Goal: Task Accomplishment & Management: Manage account settings

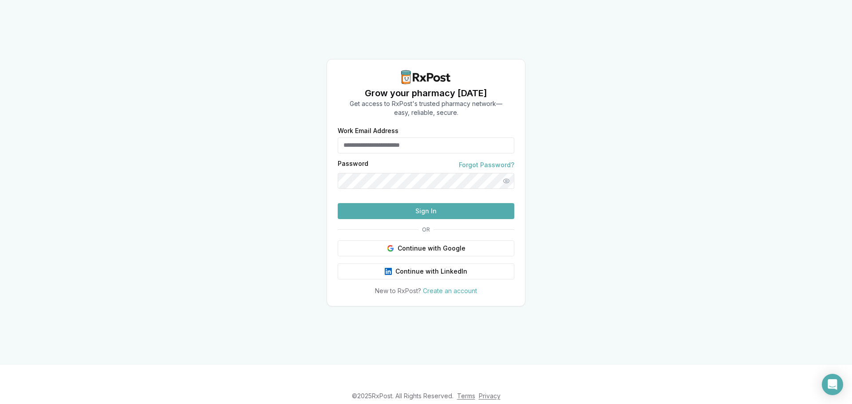
type input "**********"
click at [421, 219] on button "Sign In" at bounding box center [426, 211] width 177 height 16
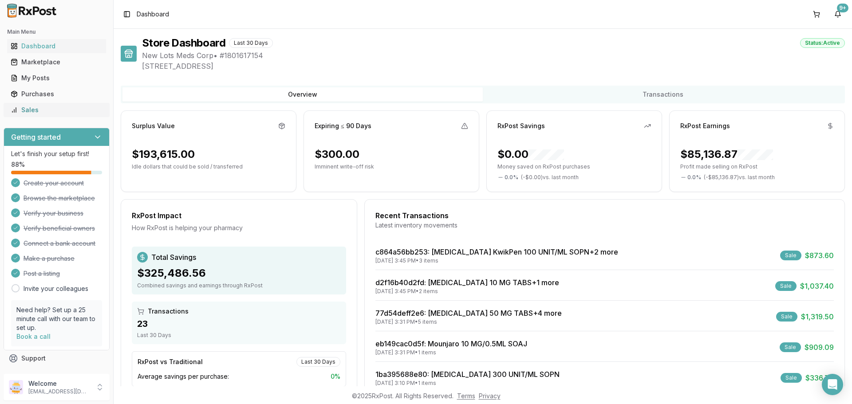
click at [51, 113] on div "Sales" at bounding box center [57, 110] width 92 height 9
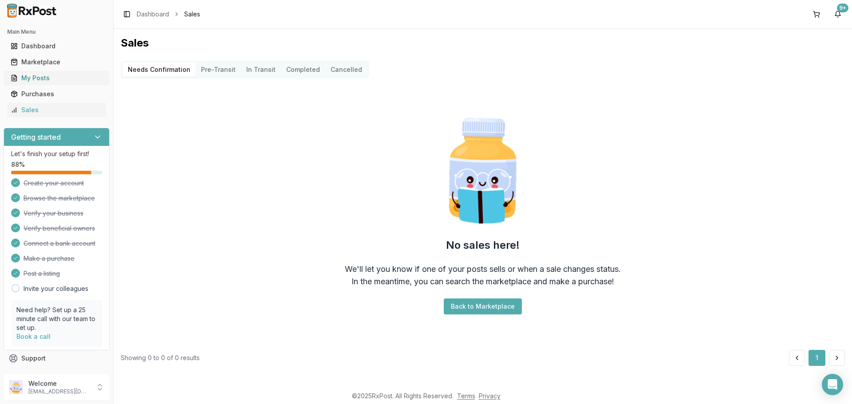
click at [57, 80] on div "My Posts" at bounding box center [57, 78] width 92 height 9
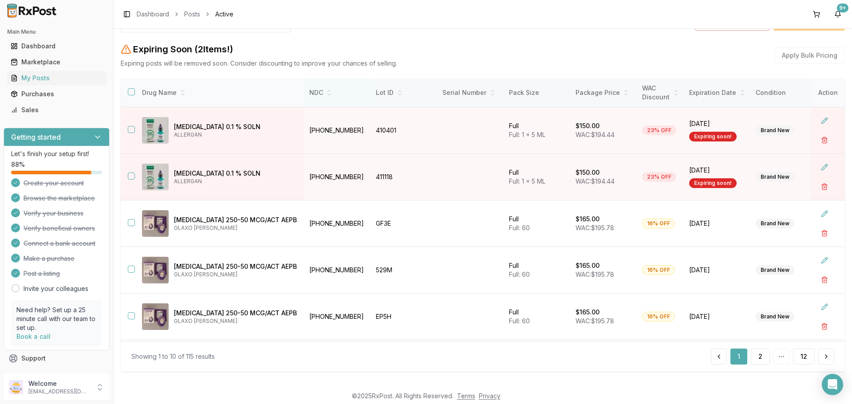
scroll to position [107, 0]
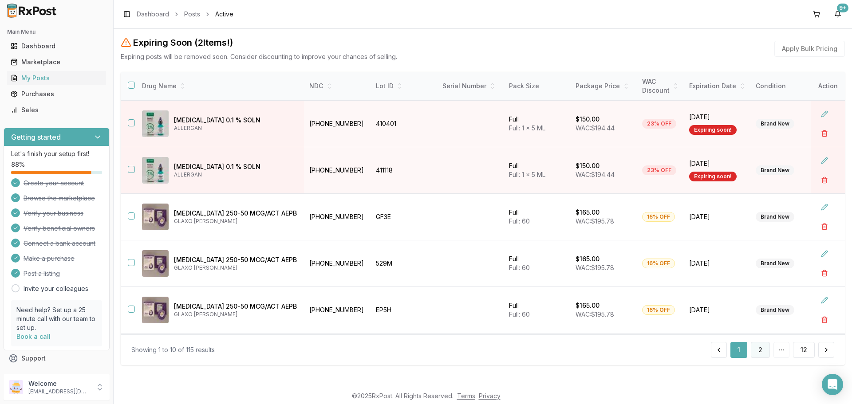
click at [759, 351] on button "2" at bounding box center [760, 350] width 19 height 16
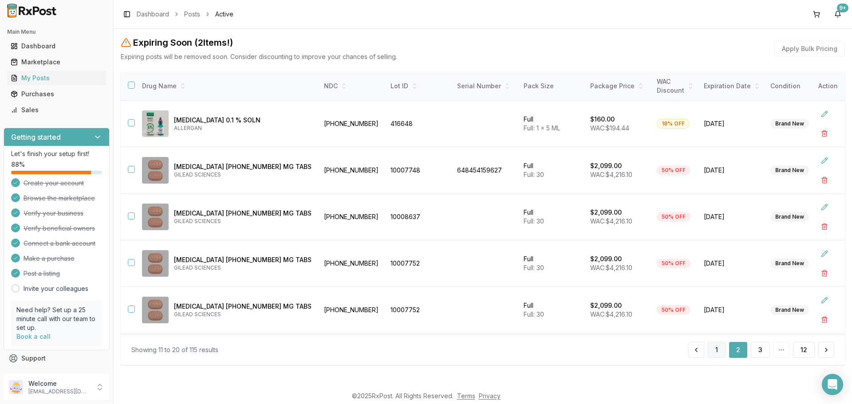
click at [713, 355] on button "1" at bounding box center [717, 350] width 18 height 16
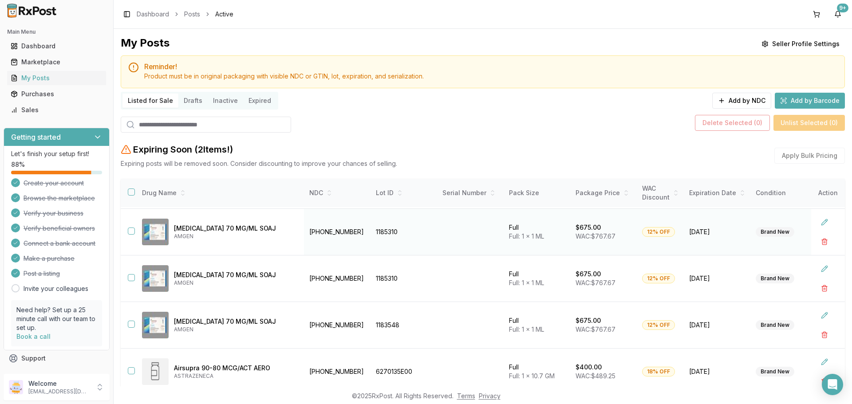
scroll to position [235, 0]
click at [316, 321] on td "55513-0841-01" at bounding box center [337, 325] width 67 height 47
copy td "55513-0841-01"
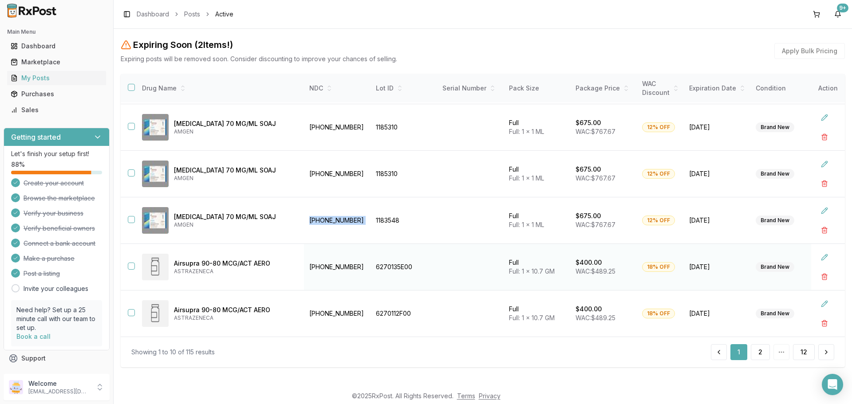
scroll to position [107, 0]
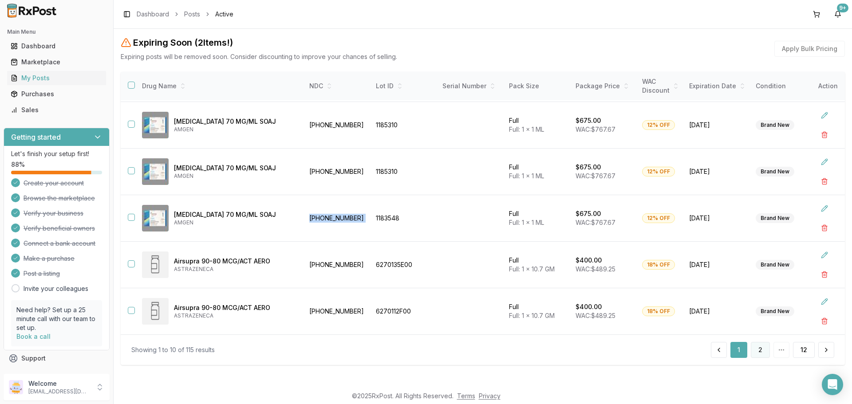
click at [755, 354] on button "2" at bounding box center [760, 350] width 19 height 16
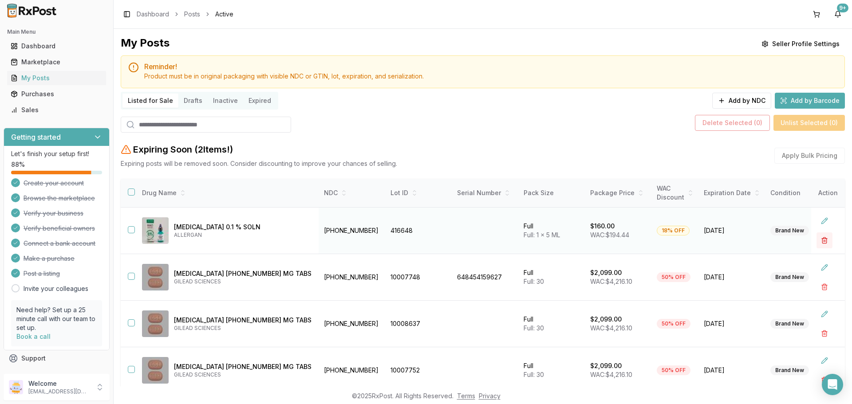
click at [821, 240] on button "button" at bounding box center [824, 240] width 16 height 16
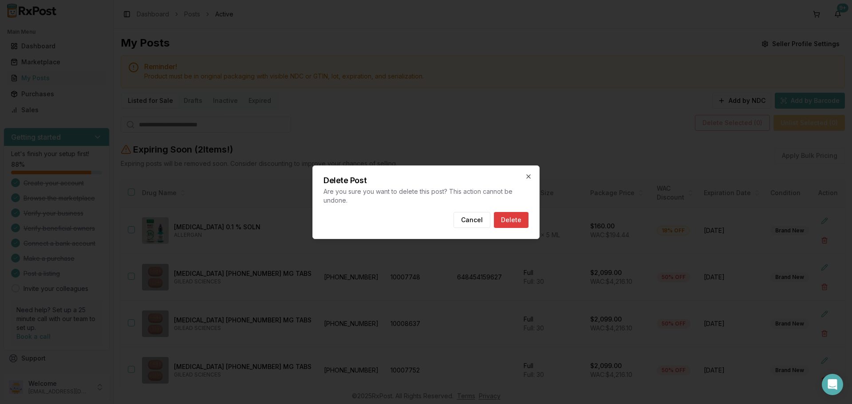
click at [524, 223] on button "Delete" at bounding box center [511, 220] width 35 height 16
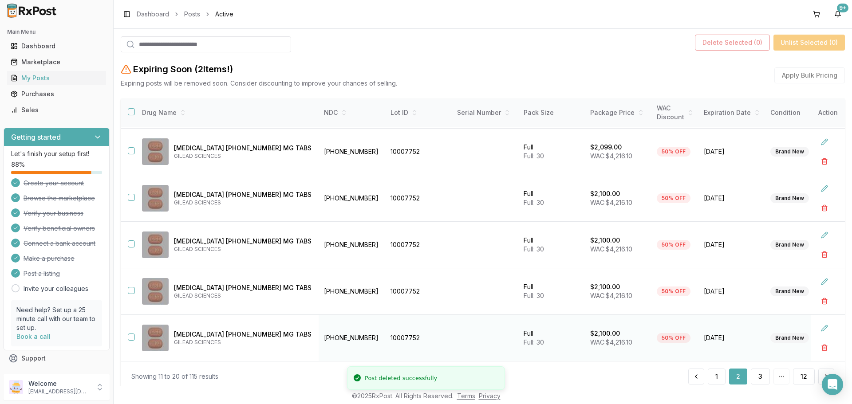
scroll to position [107, 0]
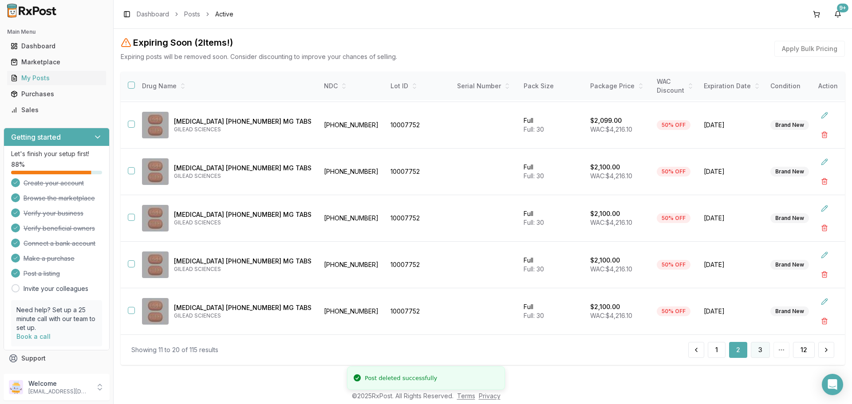
click at [756, 348] on button "3" at bounding box center [760, 350] width 19 height 16
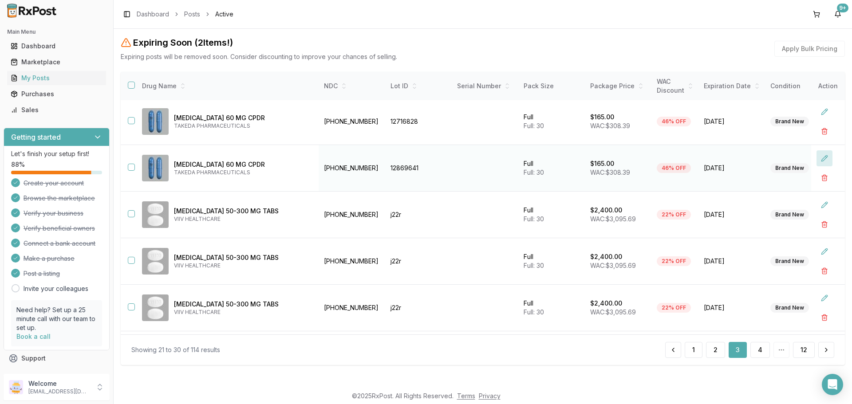
click at [823, 161] on button at bounding box center [824, 158] width 16 height 16
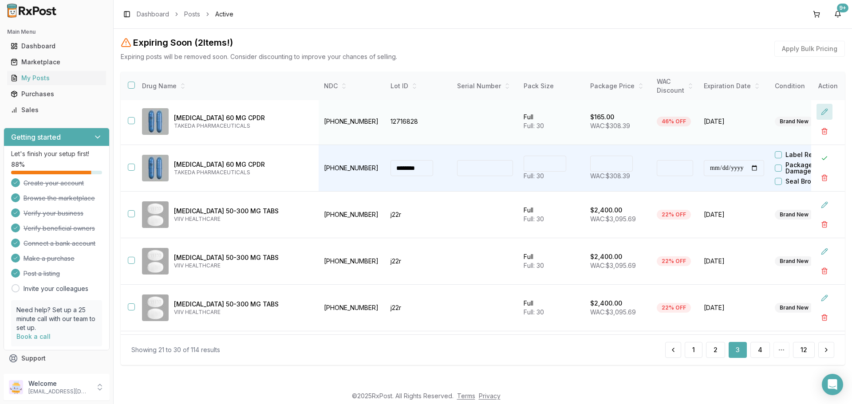
click at [816, 114] on button at bounding box center [824, 112] width 16 height 16
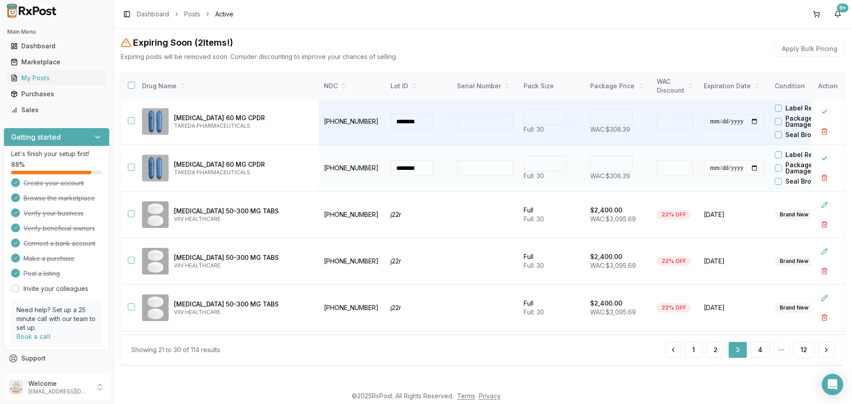
click at [590, 167] on input "***" at bounding box center [611, 164] width 43 height 16
click at [590, 166] on input "***" at bounding box center [611, 164] width 43 height 16
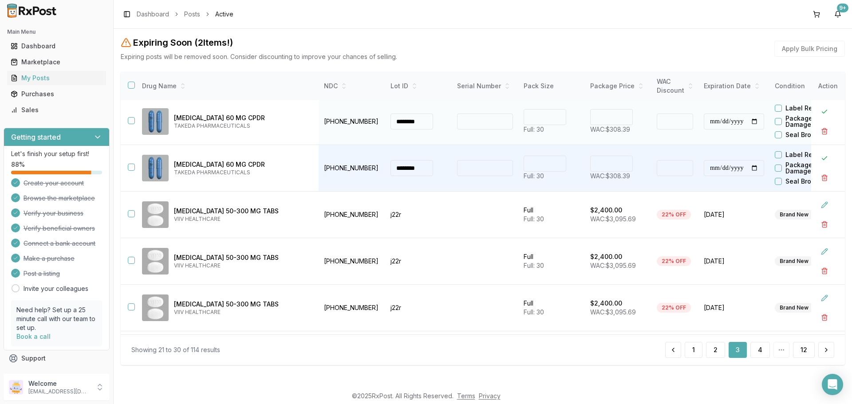
type input "******"
type input "**"
click at [590, 117] on input "***" at bounding box center [611, 117] width 43 height 16
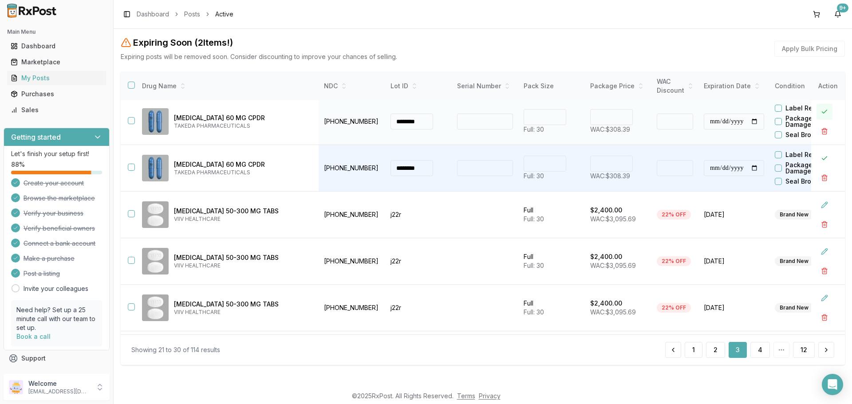
type input "******"
type input "**"
click at [816, 111] on button at bounding box center [824, 112] width 16 height 16
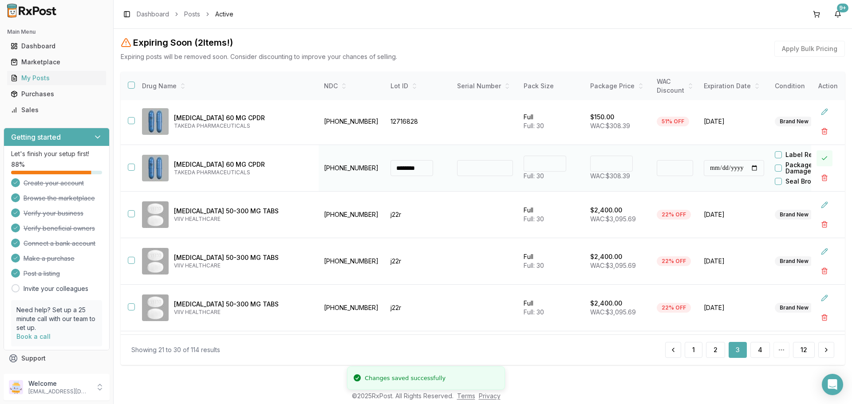
click at [819, 158] on button at bounding box center [824, 158] width 16 height 16
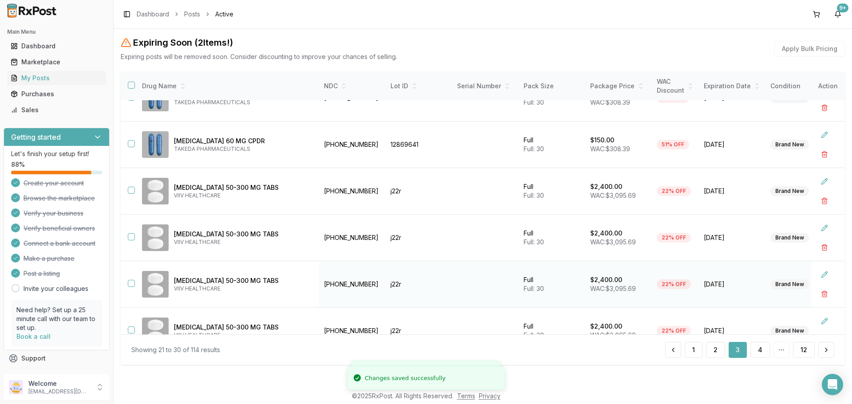
scroll to position [235, 0]
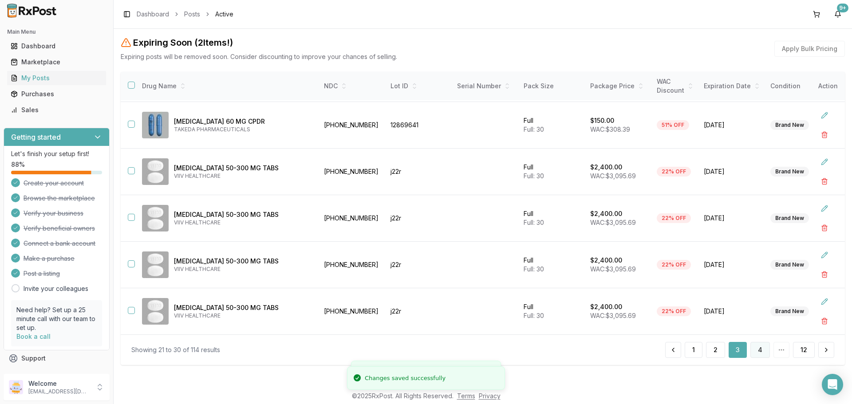
click at [758, 344] on button "4" at bounding box center [760, 350] width 20 height 16
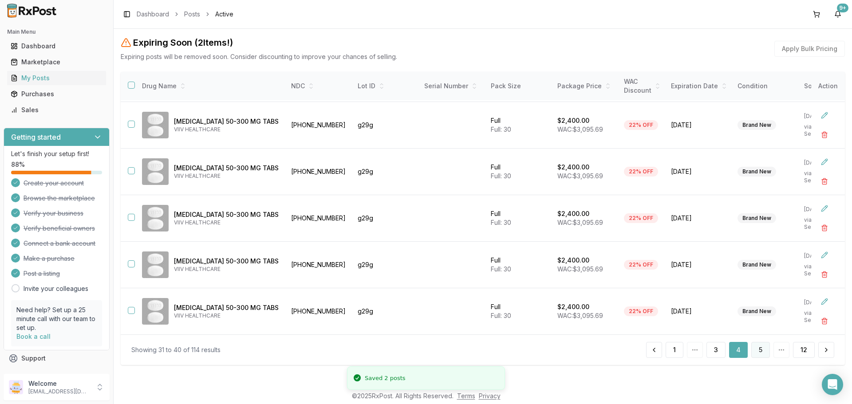
click at [752, 343] on button "5" at bounding box center [760, 350] width 19 height 16
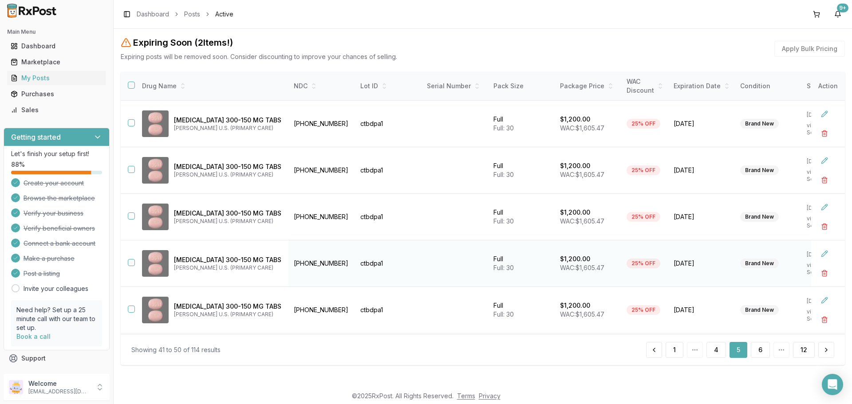
scroll to position [235, 0]
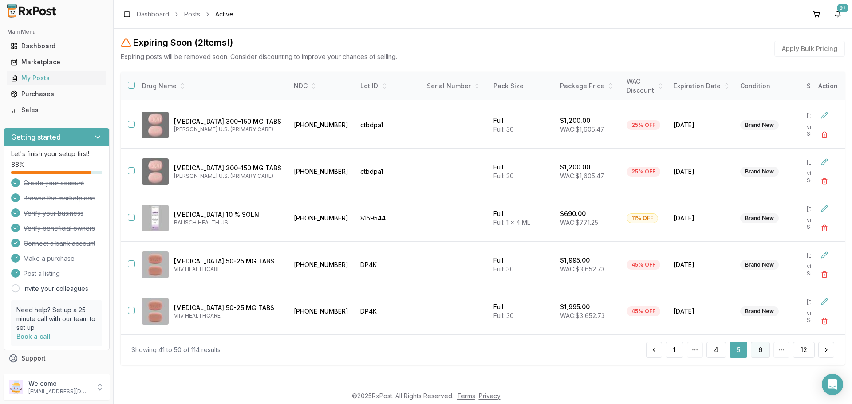
click at [757, 353] on button "6" at bounding box center [760, 350] width 19 height 16
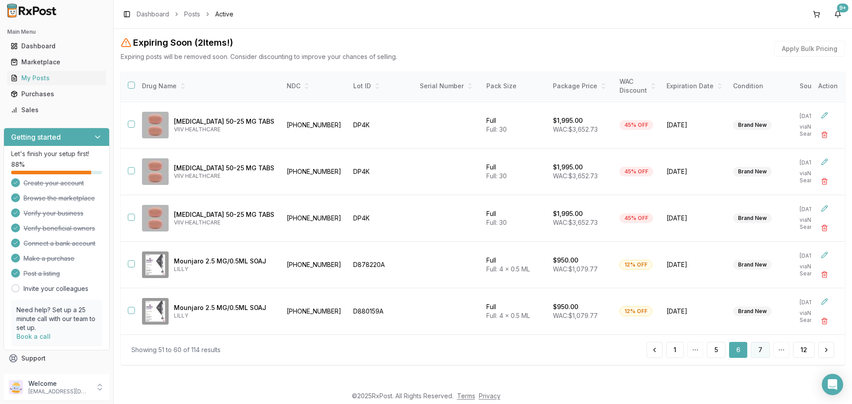
click at [763, 350] on button "7" at bounding box center [760, 350] width 19 height 16
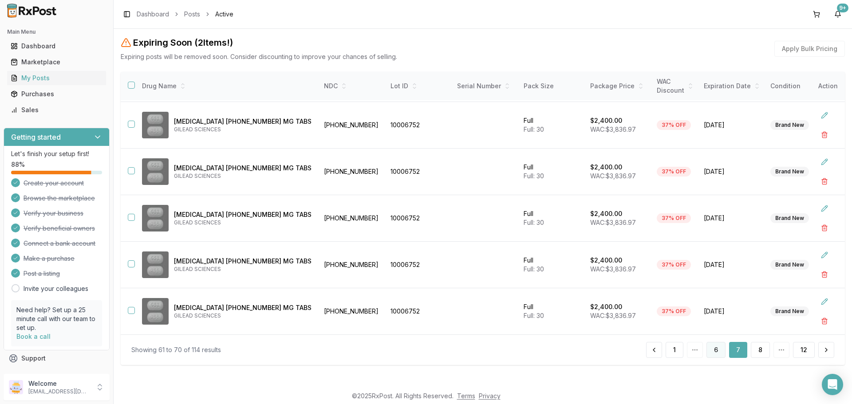
click at [721, 350] on button "6" at bounding box center [715, 350] width 19 height 16
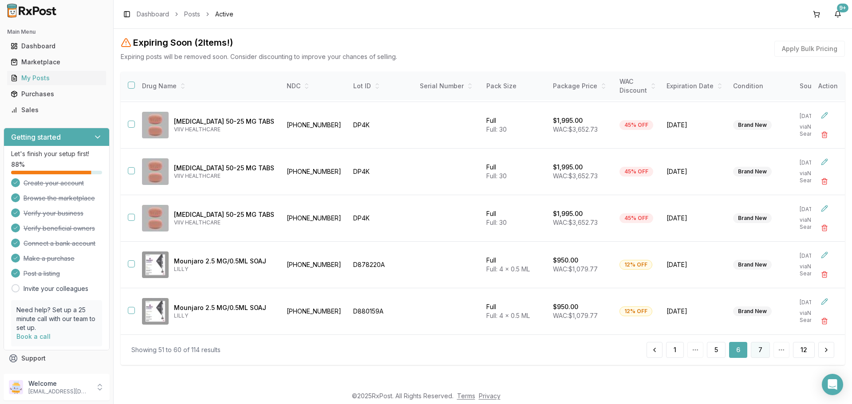
click at [763, 345] on button "7" at bounding box center [760, 350] width 19 height 16
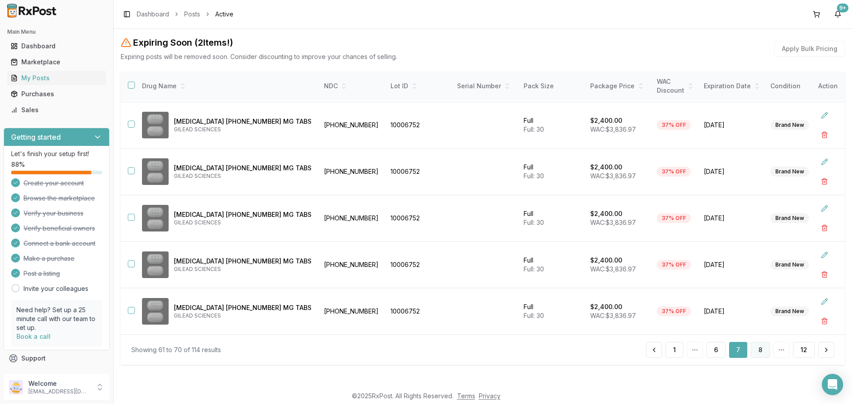
click at [758, 352] on button "8" at bounding box center [760, 350] width 19 height 16
click at [758, 352] on button "9" at bounding box center [760, 350] width 19 height 16
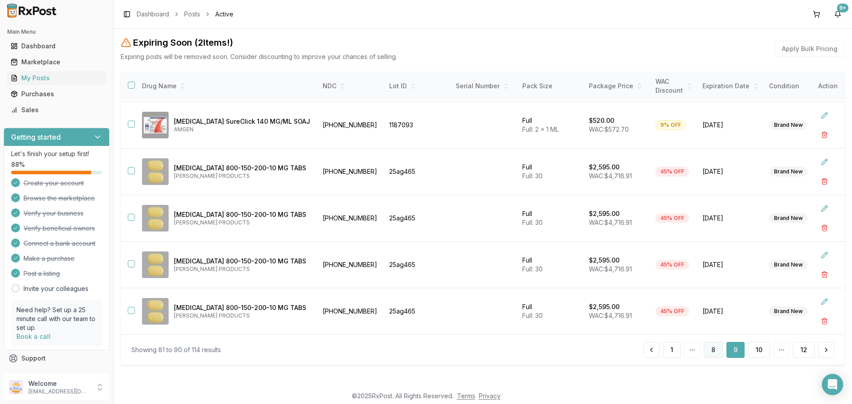
click at [715, 349] on button "8" at bounding box center [713, 350] width 19 height 16
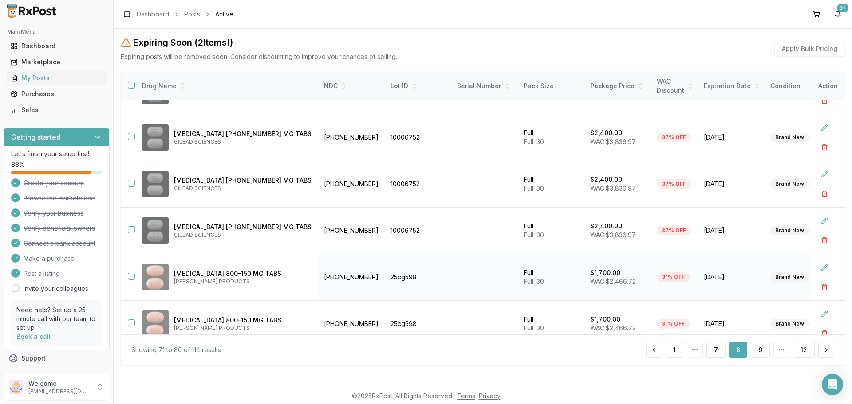
scroll to position [235, 0]
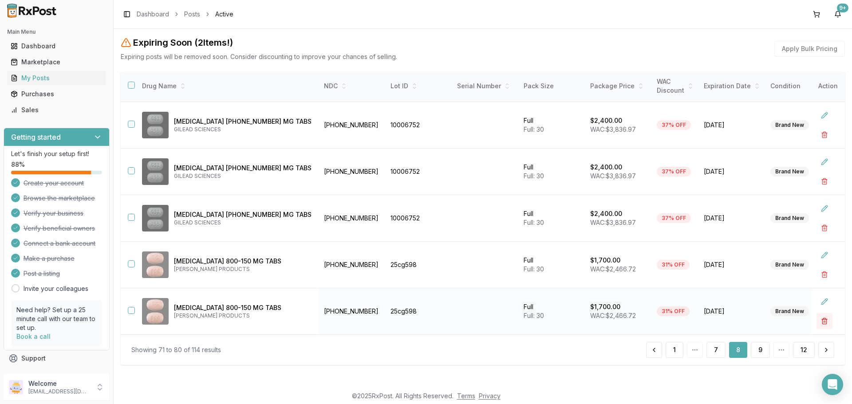
click at [816, 315] on button "button" at bounding box center [824, 321] width 16 height 16
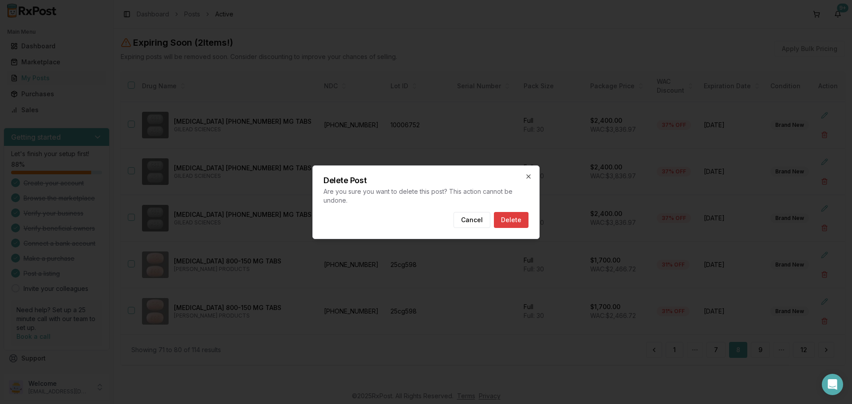
click at [524, 214] on button "Delete" at bounding box center [511, 220] width 35 height 16
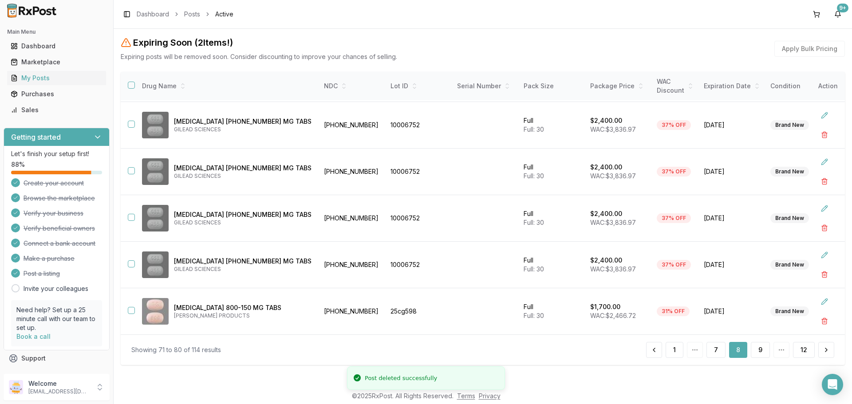
scroll to position [189, 0]
click at [756, 348] on button "9" at bounding box center [760, 350] width 19 height 16
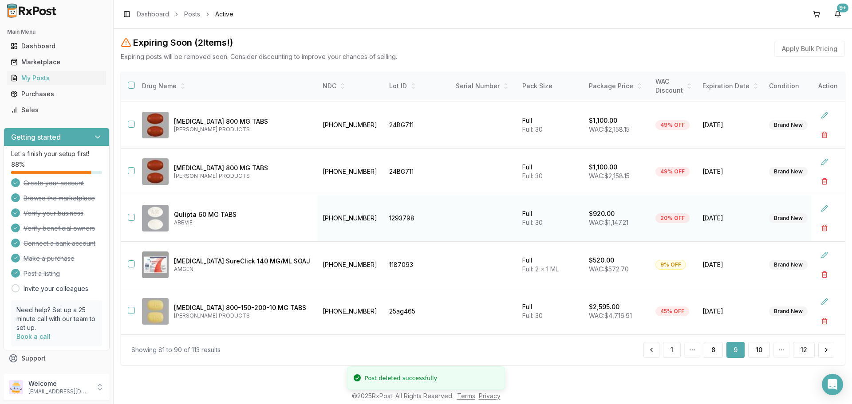
scroll to position [89, 0]
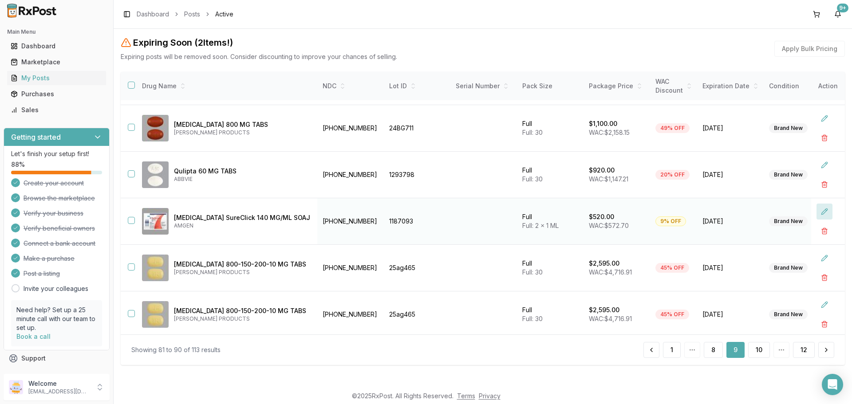
click at [822, 212] on button at bounding box center [824, 212] width 16 height 16
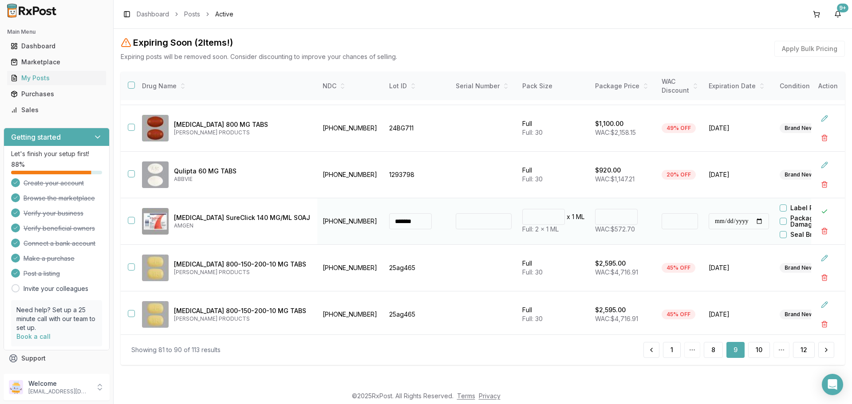
click at [595, 221] on input "***" at bounding box center [616, 217] width 43 height 16
type input "******"
type input "**"
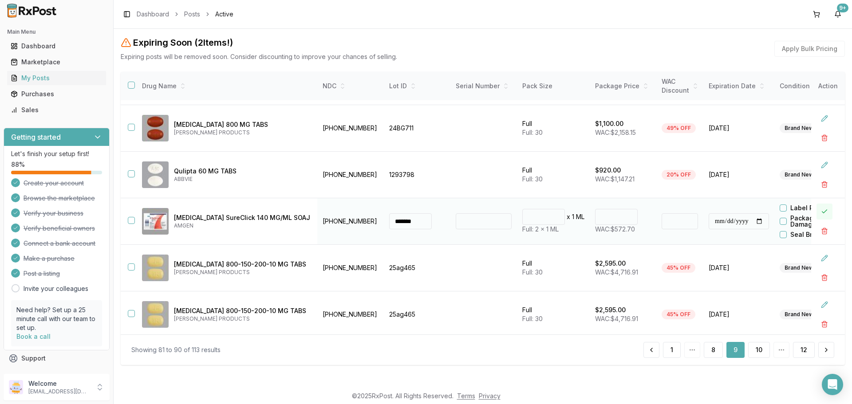
click at [822, 212] on button at bounding box center [824, 212] width 16 height 16
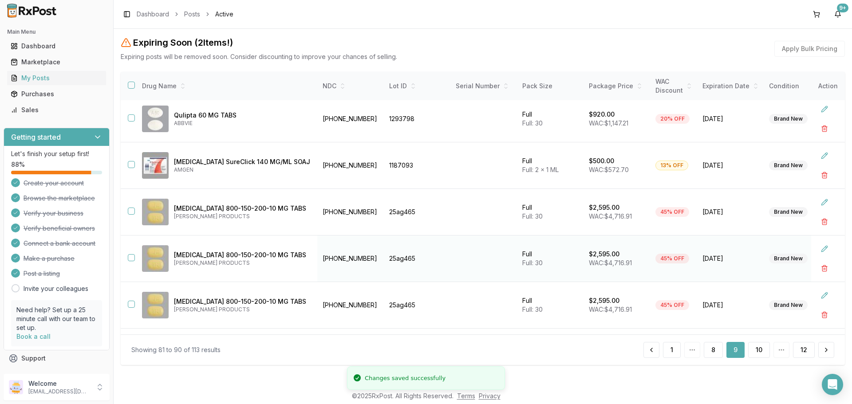
scroll to position [235, 0]
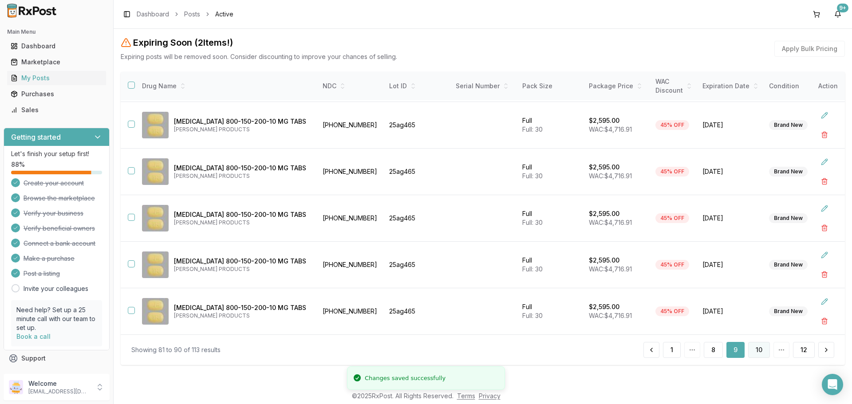
click at [759, 348] on button "10" at bounding box center [759, 350] width 22 height 16
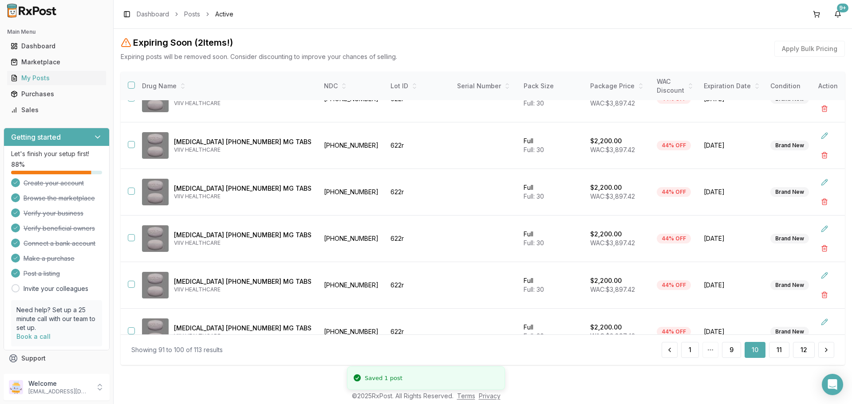
scroll to position [235, 0]
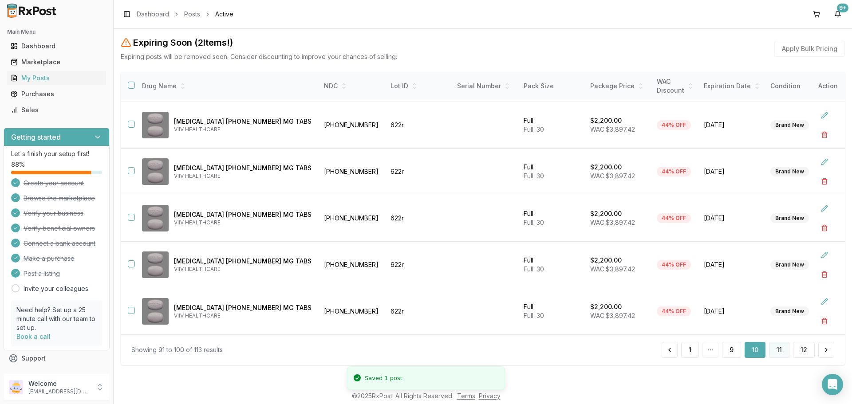
click at [777, 352] on button "11" at bounding box center [779, 350] width 20 height 16
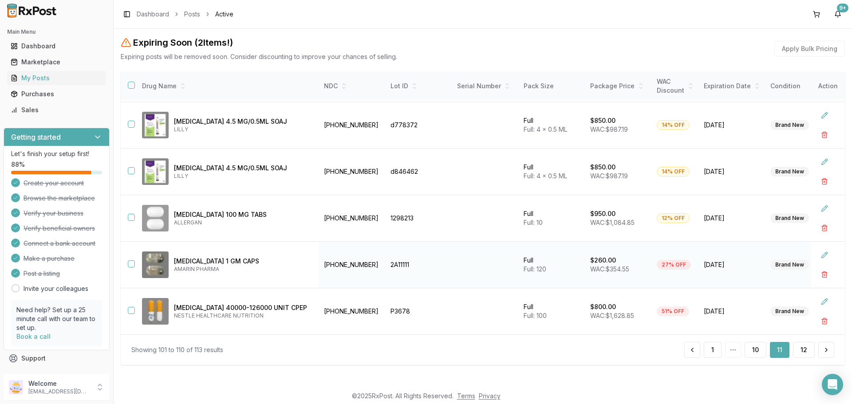
scroll to position [235, 0]
click at [798, 352] on button "12" at bounding box center [804, 350] width 22 height 16
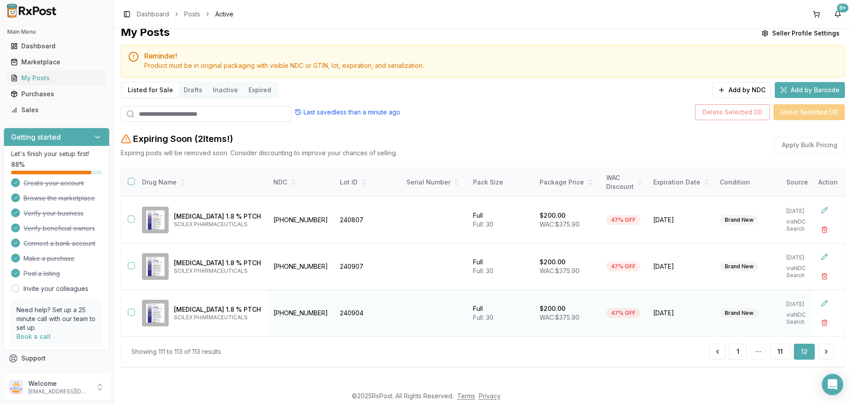
scroll to position [16, 0]
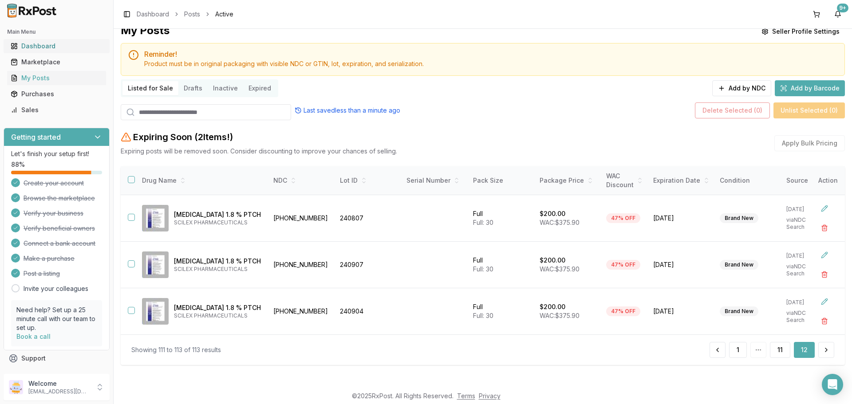
click at [39, 41] on link "Dashboard" at bounding box center [56, 46] width 99 height 16
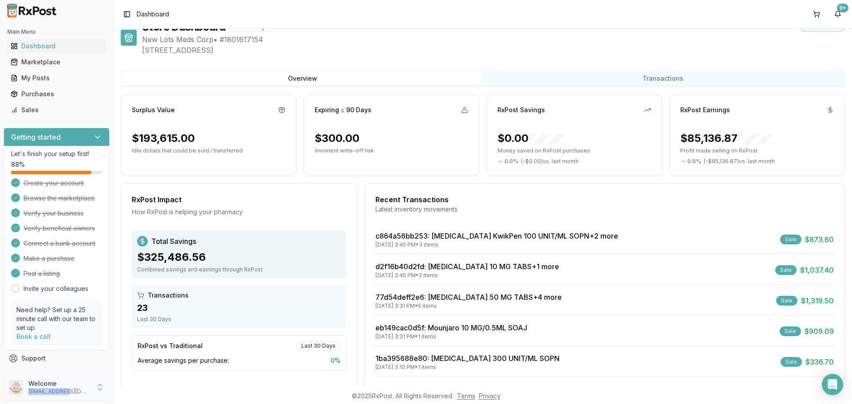
click at [66, 388] on div "Welcome ivoryrx12@gmail.com" at bounding box center [59, 387] width 62 height 16
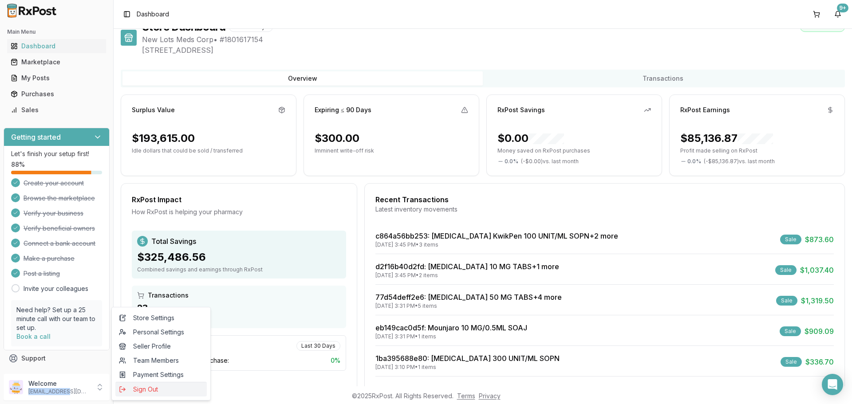
click at [159, 390] on span "Sign Out" at bounding box center [161, 389] width 84 height 9
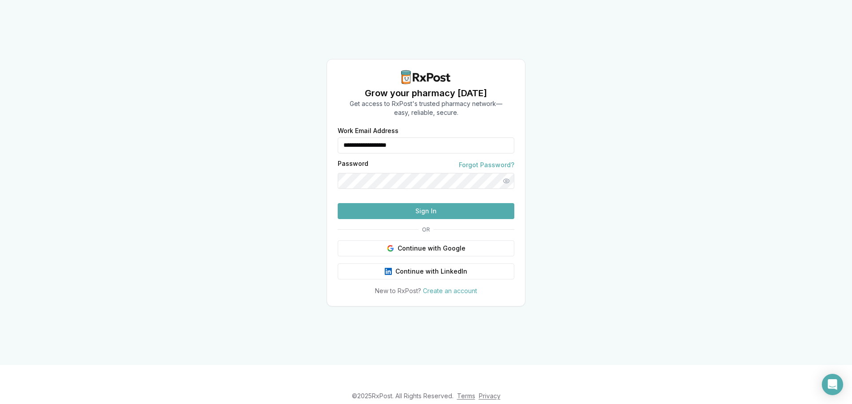
drag, startPoint x: 366, startPoint y: 125, endPoint x: 281, endPoint y: 127, distance: 84.8
click at [289, 127] on div "**********" at bounding box center [426, 182] width 852 height 365
type input "**********"
click at [365, 219] on button "Sign In" at bounding box center [426, 211] width 177 height 16
click at [404, 219] on button "Sign In" at bounding box center [426, 211] width 177 height 16
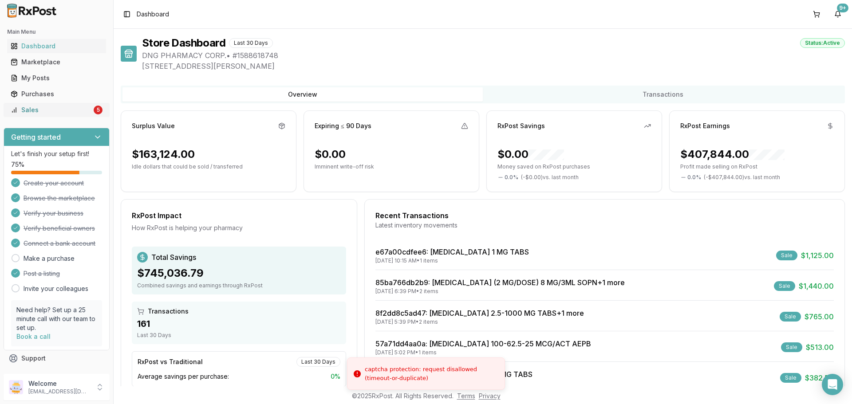
click at [59, 107] on div "Sales" at bounding box center [51, 110] width 81 height 9
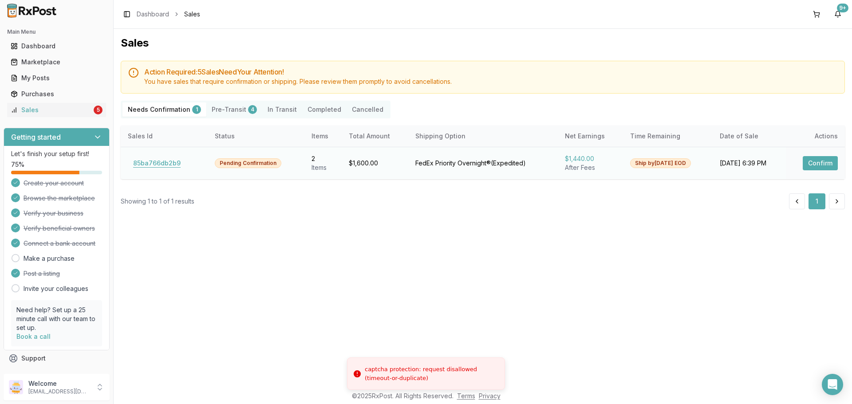
click at [166, 165] on button "85ba766db2b9" at bounding box center [157, 163] width 58 height 14
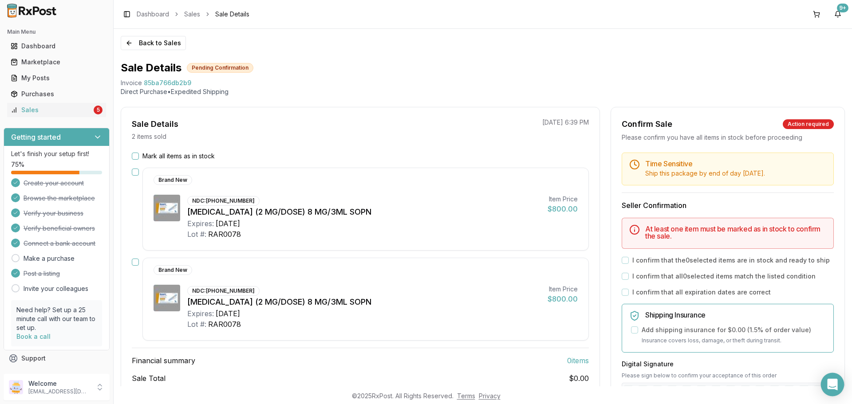
click at [838, 386] on div "Open Intercom Messenger" at bounding box center [833, 385] width 24 height 24
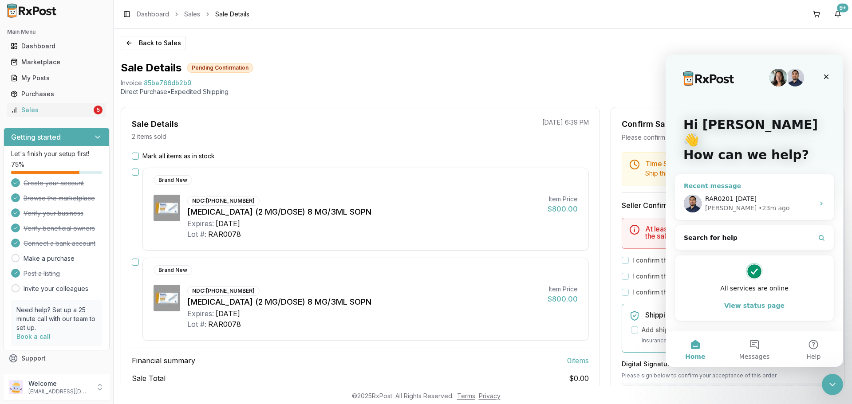
click at [757, 204] on div "Manuel • 23m ago" at bounding box center [759, 208] width 109 height 9
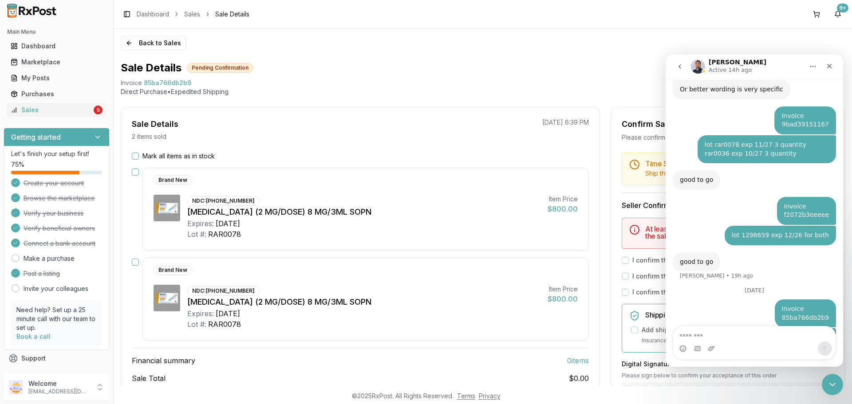
scroll to position [1783, 0]
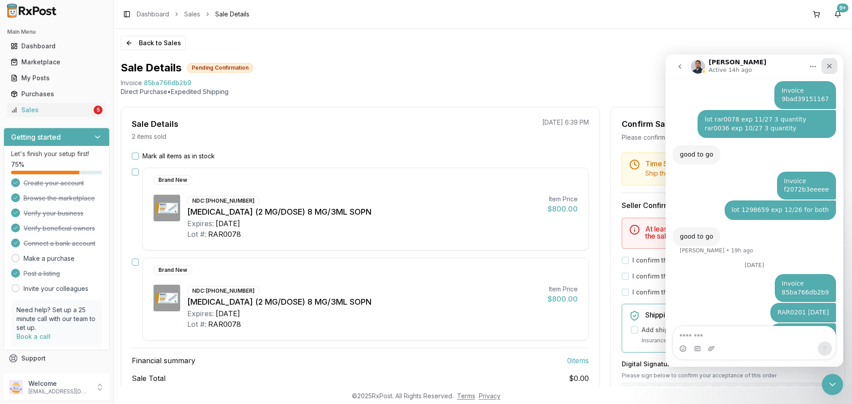
click at [830, 63] on icon "Close" at bounding box center [829, 66] width 7 height 7
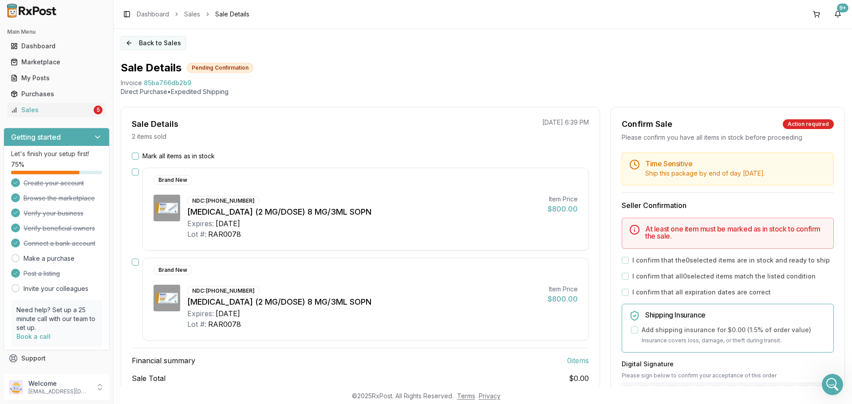
click at [159, 47] on button "Back to Sales" at bounding box center [153, 43] width 65 height 14
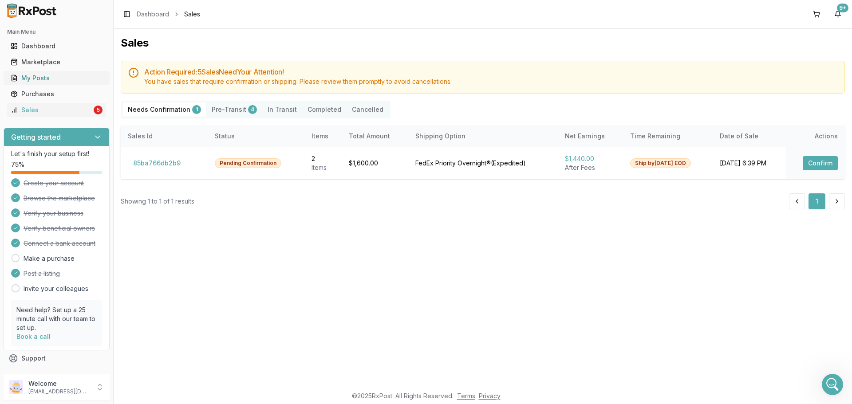
click at [44, 80] on div "My Posts" at bounding box center [57, 78] width 92 height 9
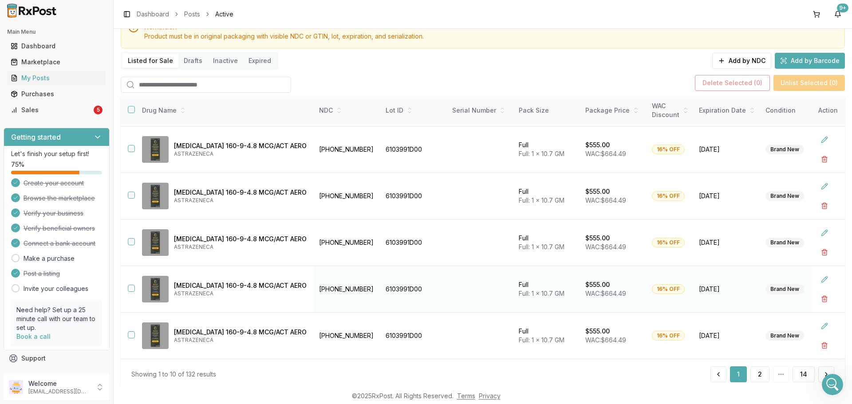
scroll to position [64, 0]
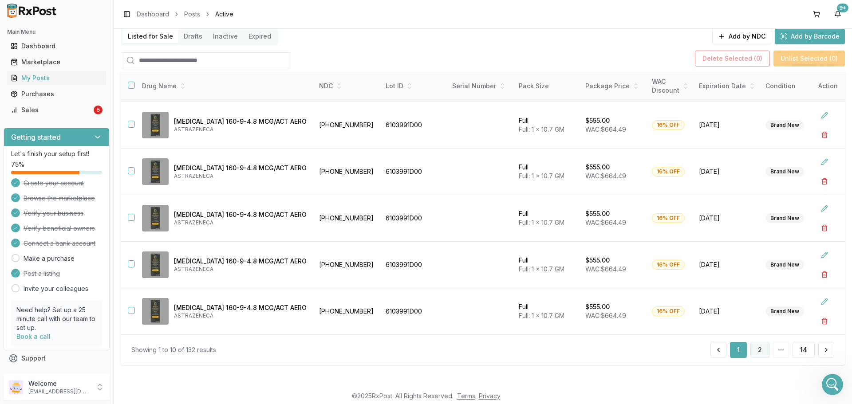
click at [750, 349] on button "2" at bounding box center [759, 350] width 19 height 16
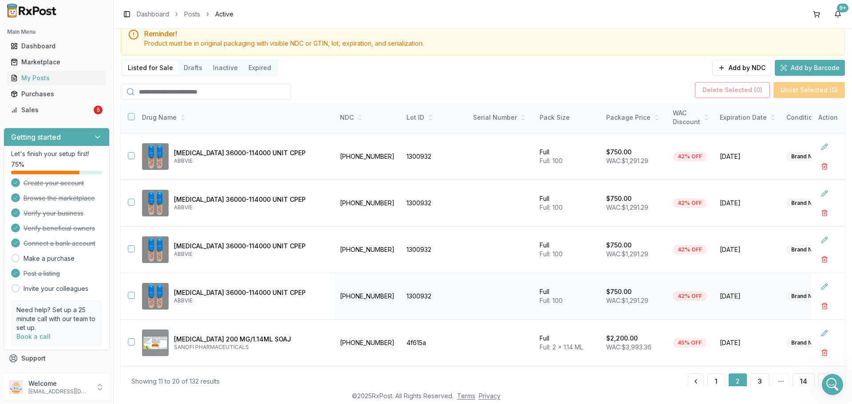
scroll to position [64, 0]
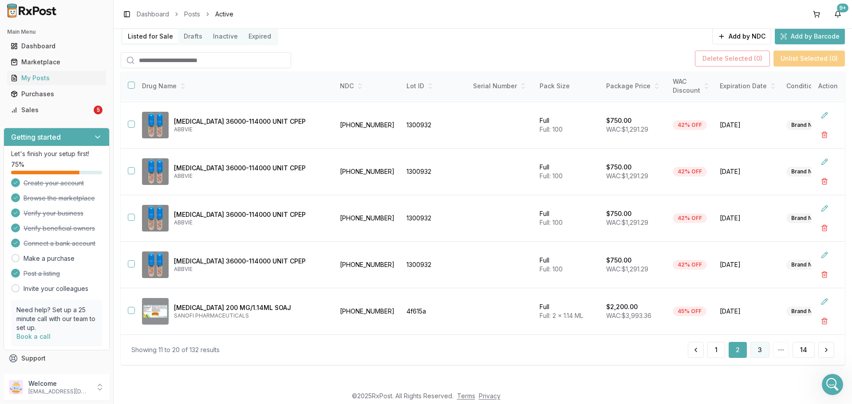
click at [756, 347] on button "3" at bounding box center [759, 350] width 19 height 16
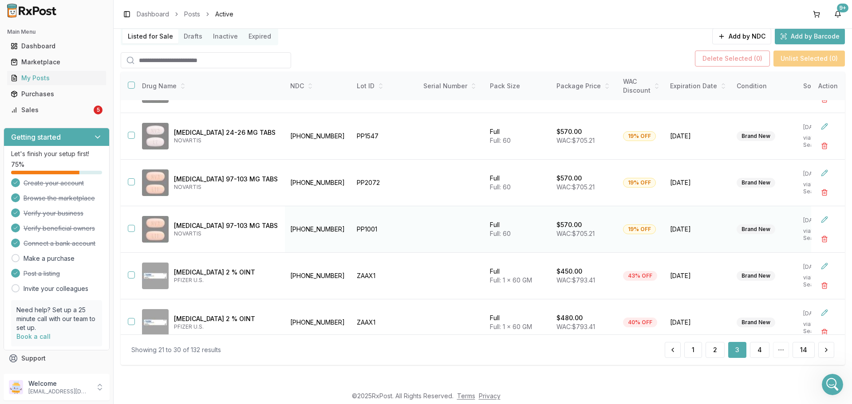
scroll to position [235, 0]
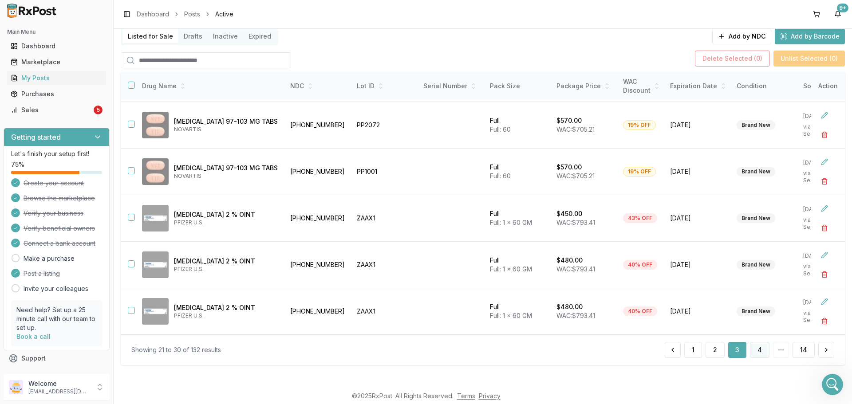
click at [755, 348] on button "4" at bounding box center [760, 350] width 20 height 16
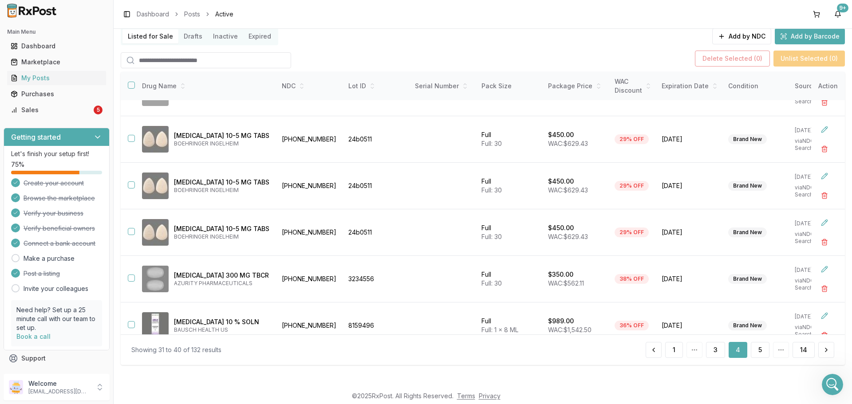
scroll to position [133, 0]
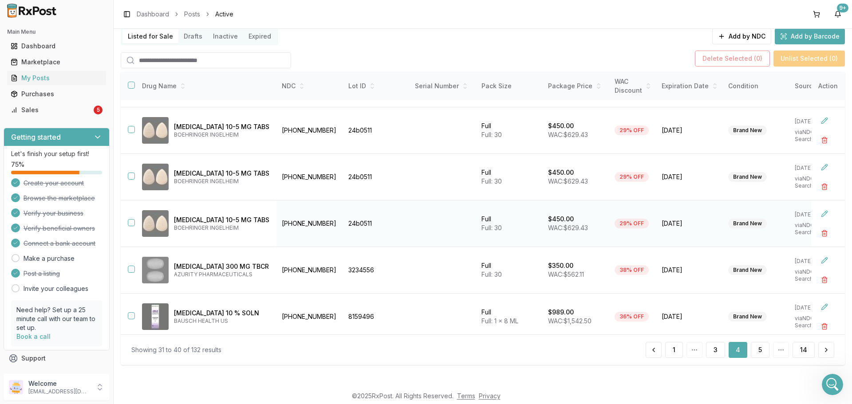
click at [128, 225] on button "button" at bounding box center [131, 222] width 7 height 7
drag, startPoint x: 130, startPoint y: 178, endPoint x: 123, endPoint y: 148, distance: 30.8
click at [129, 176] on button "button" at bounding box center [131, 176] width 7 height 7
click at [133, 130] on button "button" at bounding box center [131, 129] width 7 height 7
click at [725, 51] on div "Delete Selected ( 3 ) Unlist Selected ( 3 )" at bounding box center [483, 59] width 724 height 20
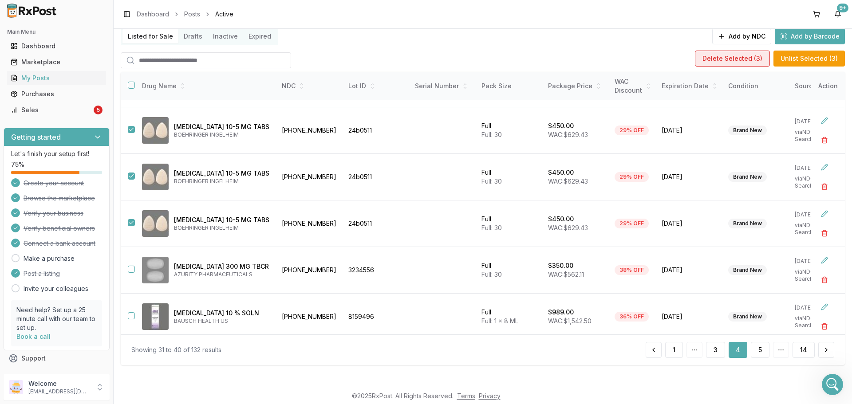
click at [725, 54] on button "Delete Selected ( 3 )" at bounding box center [732, 59] width 75 height 16
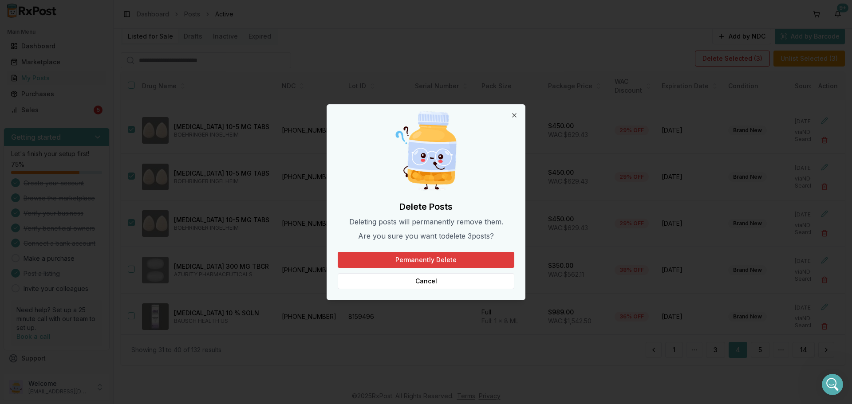
click at [471, 256] on button "Permanently Delete" at bounding box center [426, 260] width 177 height 16
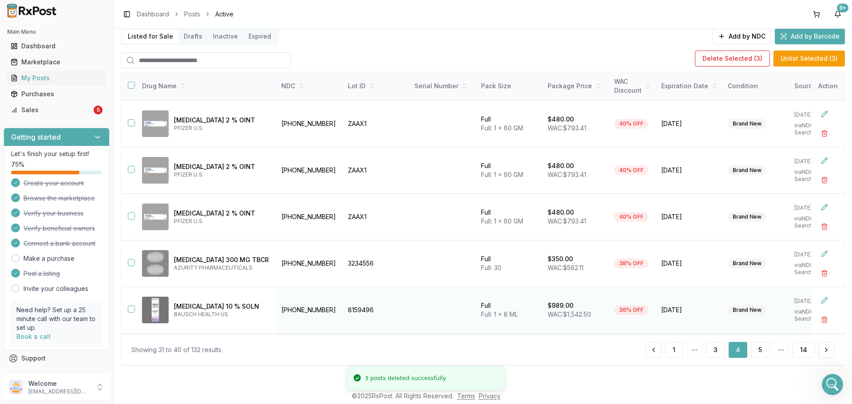
scroll to position [95, 0]
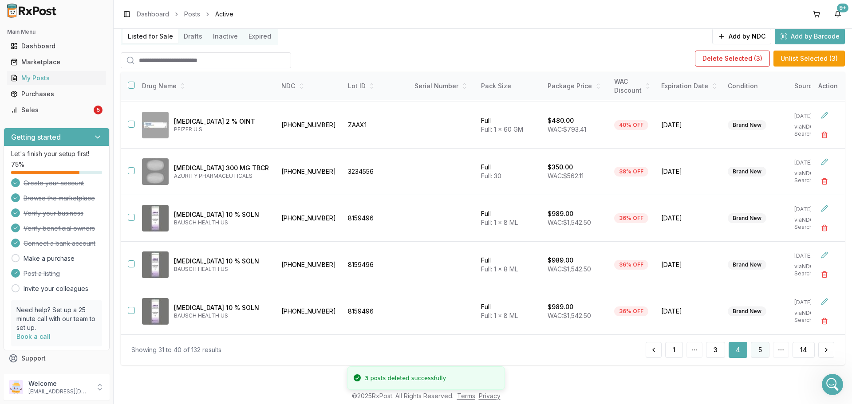
click at [755, 342] on button "5" at bounding box center [760, 350] width 19 height 16
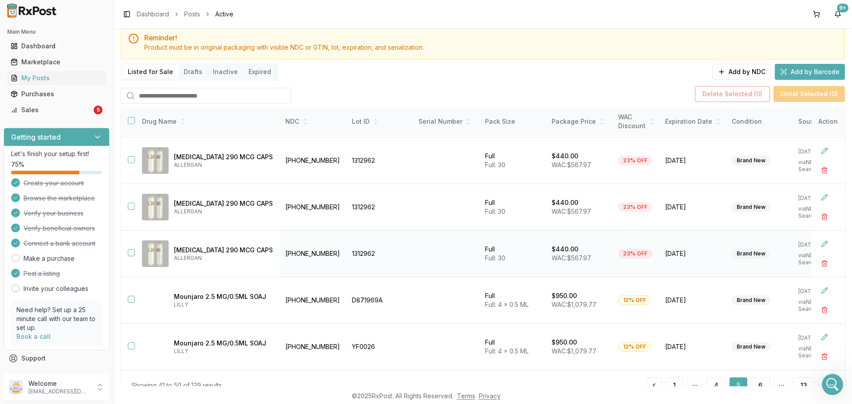
scroll to position [64, 0]
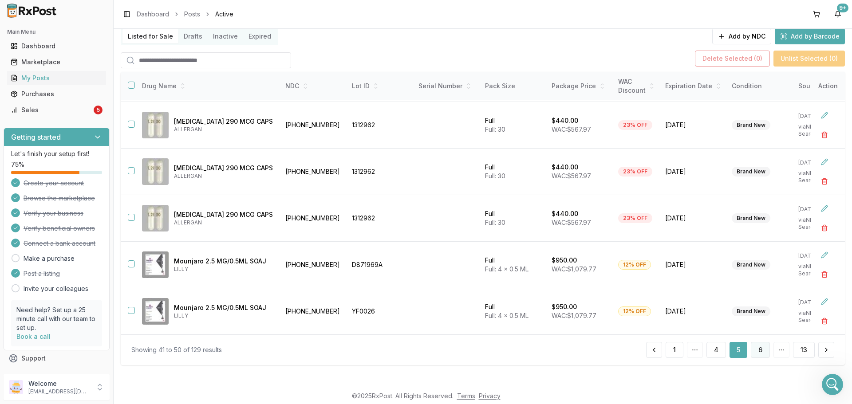
drag, startPoint x: 747, startPoint y: 347, endPoint x: 753, endPoint y: 349, distance: 6.8
click at [750, 348] on div "1 4 5 6 13" at bounding box center [740, 350] width 188 height 16
click at [754, 349] on button "6" at bounding box center [760, 350] width 19 height 16
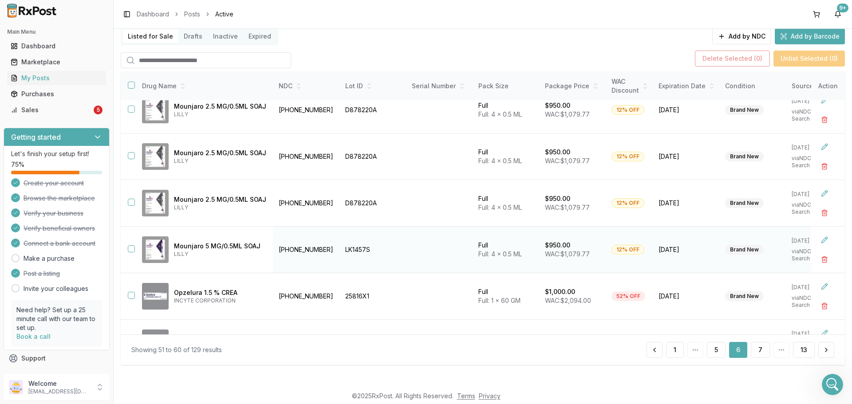
scroll to position [235, 0]
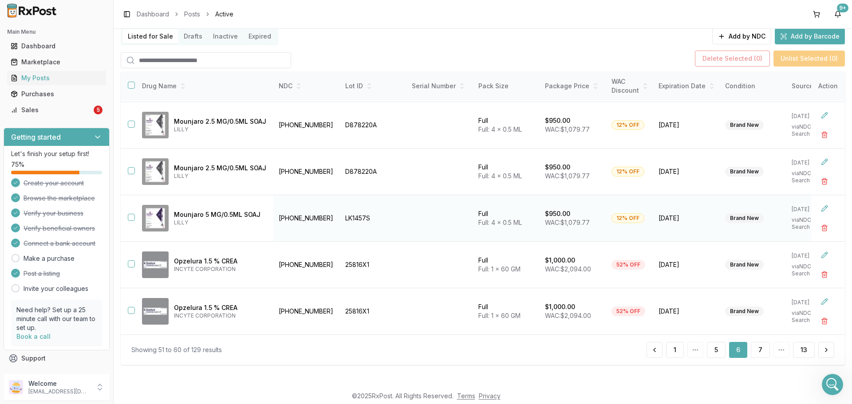
click at [129, 216] on button "button" at bounding box center [131, 217] width 7 height 7
click at [818, 227] on button "button" at bounding box center [824, 228] width 16 height 16
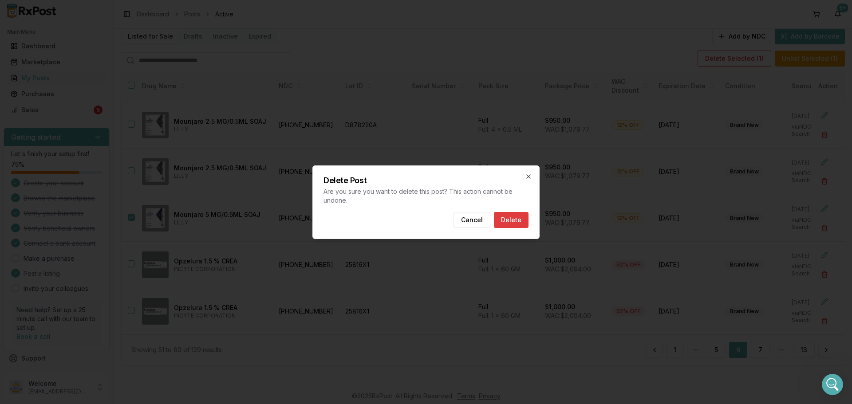
click at [520, 216] on button "Delete" at bounding box center [511, 220] width 35 height 16
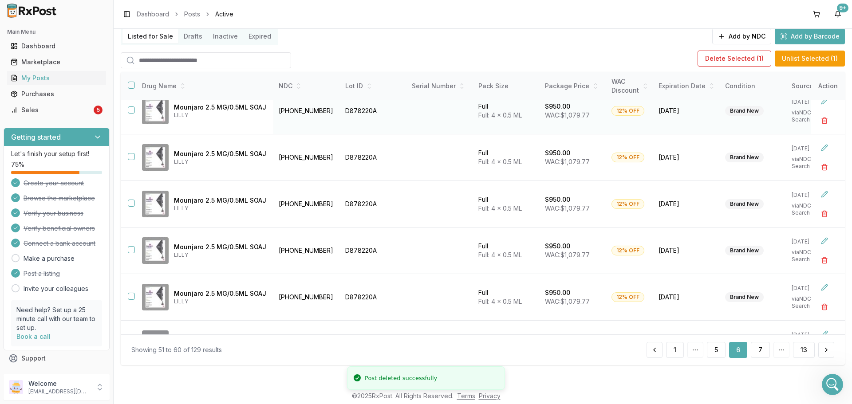
scroll to position [0, 0]
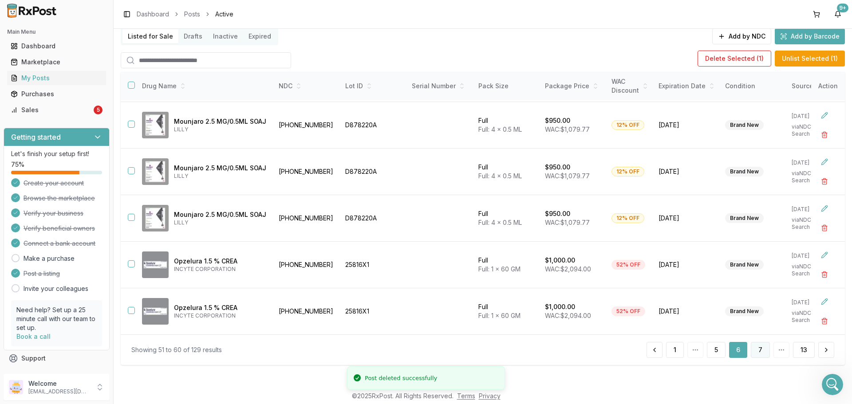
click at [762, 348] on button "7" at bounding box center [760, 350] width 19 height 16
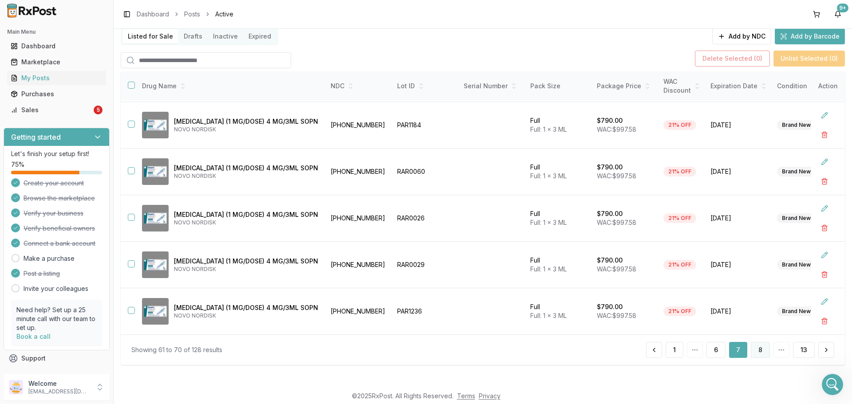
click at [762, 351] on button "8" at bounding box center [760, 350] width 19 height 16
click at [751, 347] on button "9" at bounding box center [760, 350] width 19 height 16
click at [761, 355] on button "10" at bounding box center [759, 350] width 22 height 16
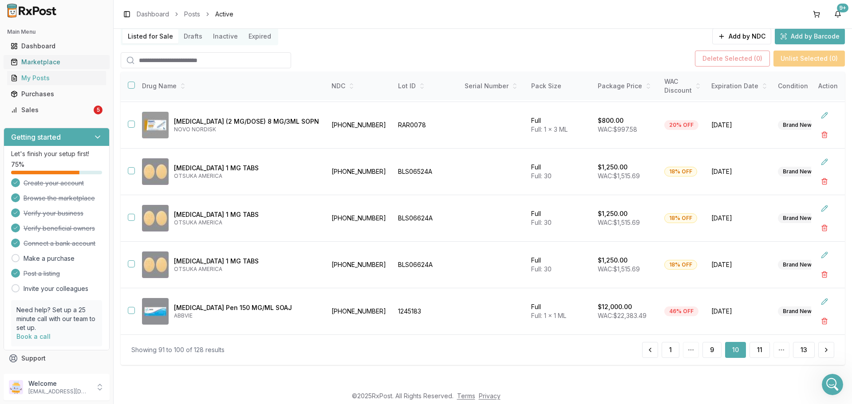
click at [50, 66] on div "Marketplace" at bounding box center [57, 62] width 92 height 9
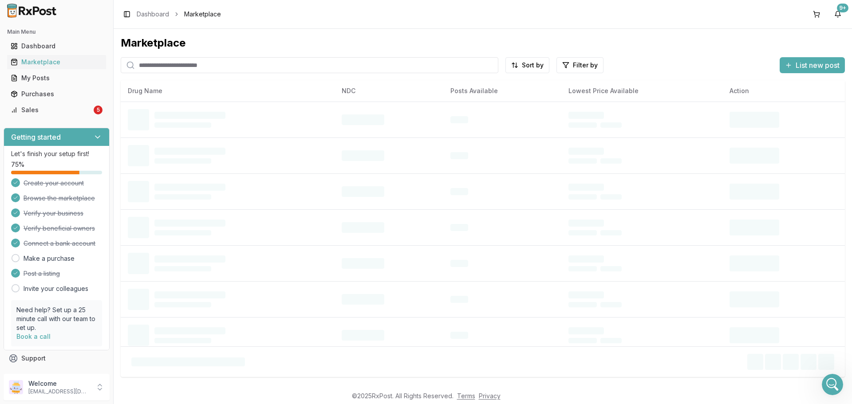
click at [216, 62] on input "search" at bounding box center [310, 65] width 378 height 16
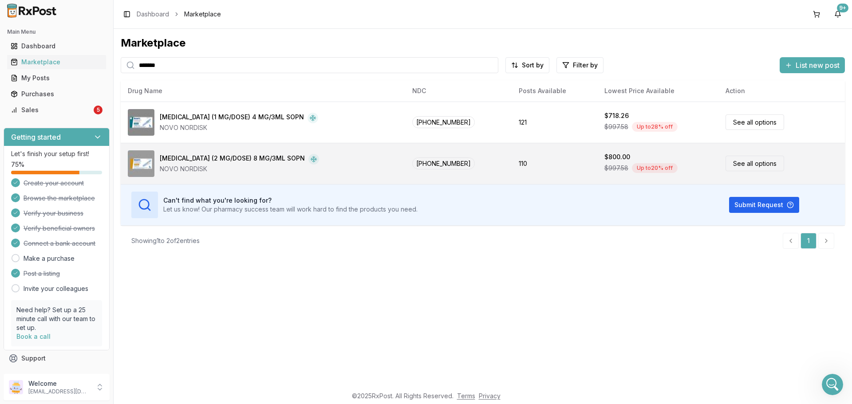
type input "*******"
click at [477, 159] on td "00169-4772-12" at bounding box center [458, 163] width 106 height 41
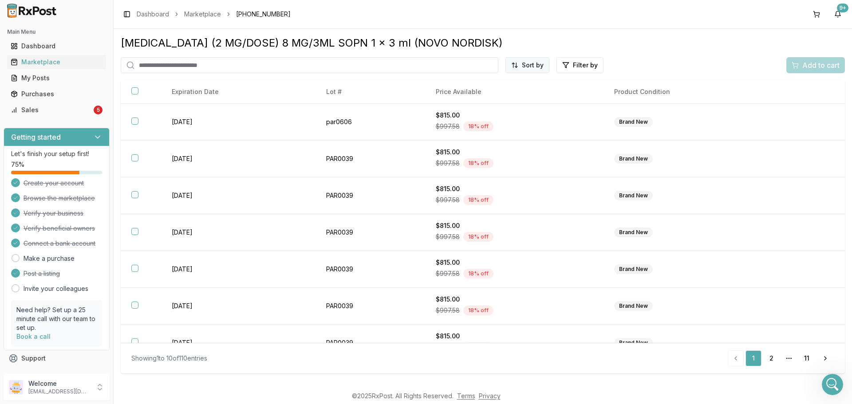
click at [536, 64] on html "Main Menu Dashboard Marketplace My Posts Purchases Sales 5 Getting started Let'…" at bounding box center [426, 202] width 852 height 404
click at [502, 93] on div "Price (Low to High)" at bounding box center [506, 98] width 84 height 14
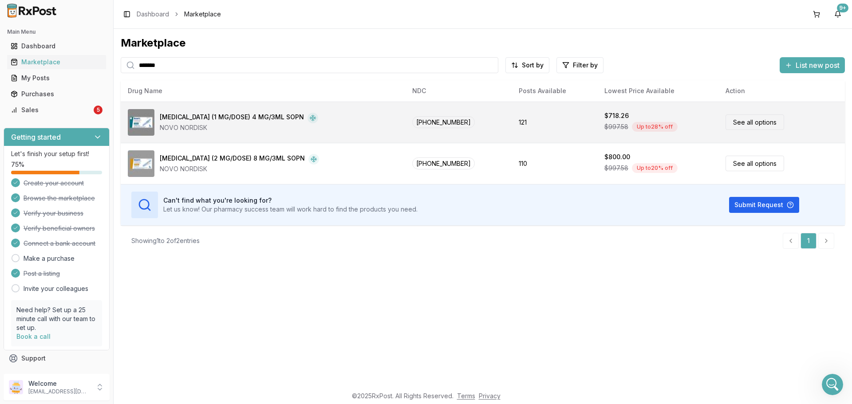
click at [236, 132] on div "Ozempic (1 MG/DOSE) 4 MG/3ML SOPN NOVO NORDISK" at bounding box center [263, 122] width 270 height 27
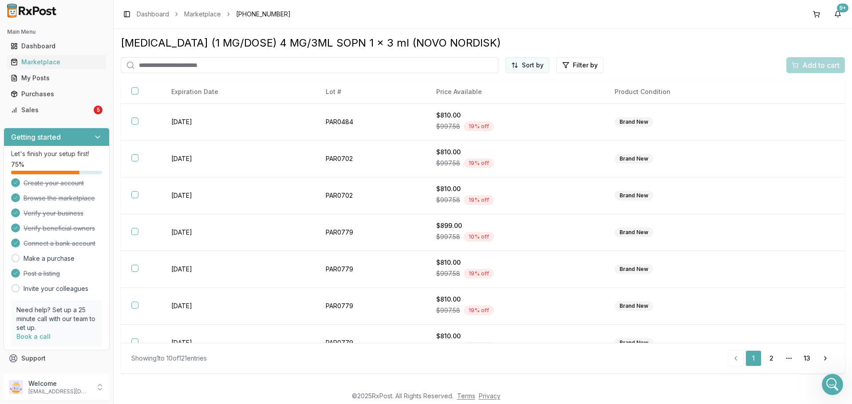
click at [527, 62] on html "Main Menu Dashboard Marketplace My Posts Purchases Sales 5 Getting started Let'…" at bounding box center [426, 202] width 852 height 404
click at [520, 98] on div "Price (Low to High)" at bounding box center [506, 98] width 84 height 14
click at [64, 109] on div "Sales" at bounding box center [51, 110] width 81 height 9
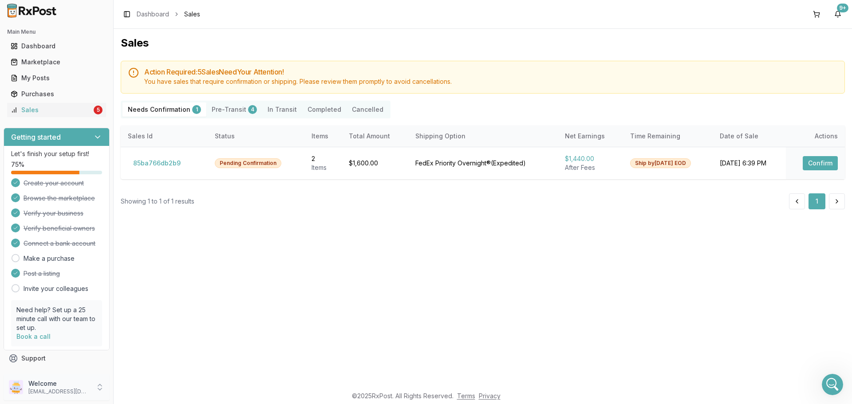
click at [58, 389] on p "dngpharmacy2@gmail.com" at bounding box center [59, 391] width 62 height 7
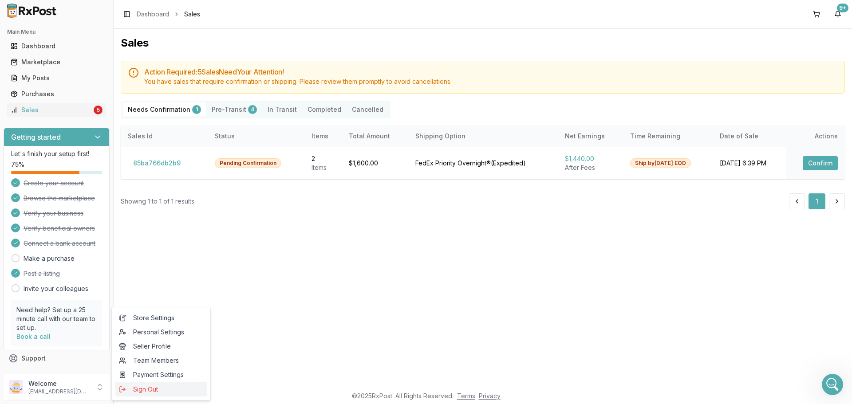
click at [146, 387] on span "Sign Out" at bounding box center [161, 389] width 84 height 9
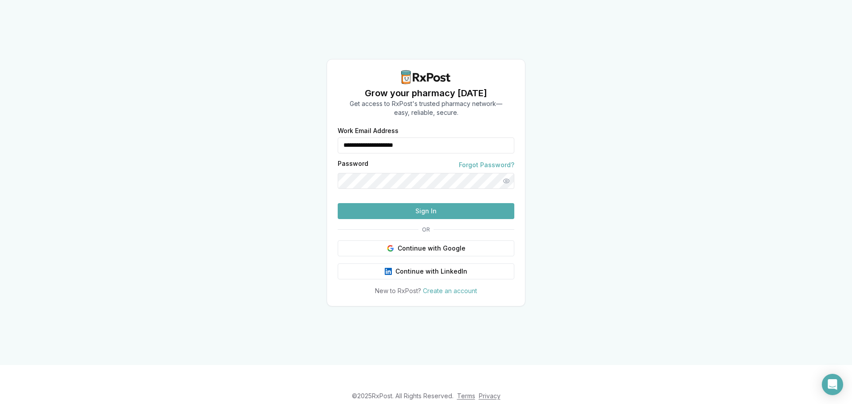
drag, startPoint x: 429, startPoint y: 131, endPoint x: 224, endPoint y: 134, distance: 205.9
click at [225, 134] on div "**********" at bounding box center [426, 182] width 852 height 365
type input "**********"
click at [435, 219] on button "Sign In" at bounding box center [426, 211] width 177 height 16
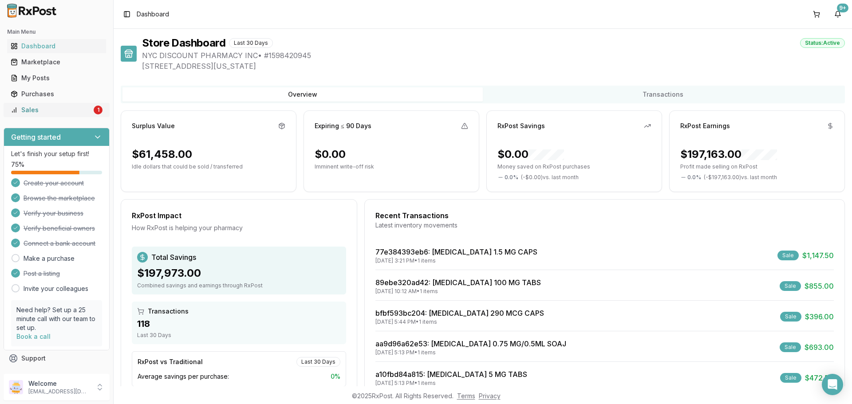
click at [48, 111] on div "Sales" at bounding box center [51, 110] width 81 height 9
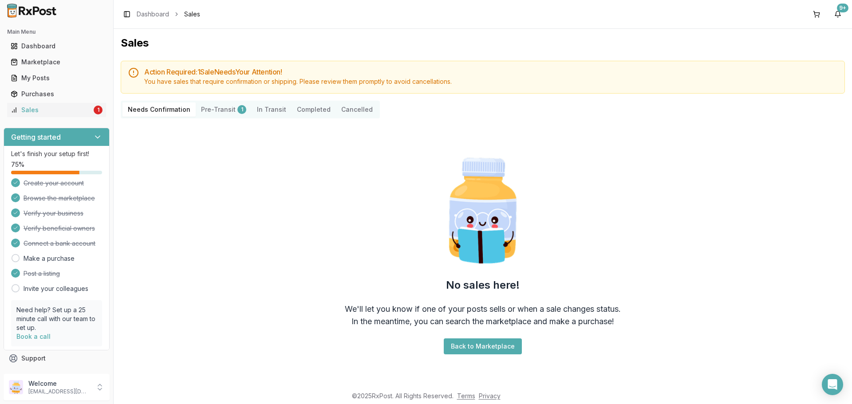
click at [215, 115] on button "Pre-Transit 1" at bounding box center [224, 109] width 56 height 14
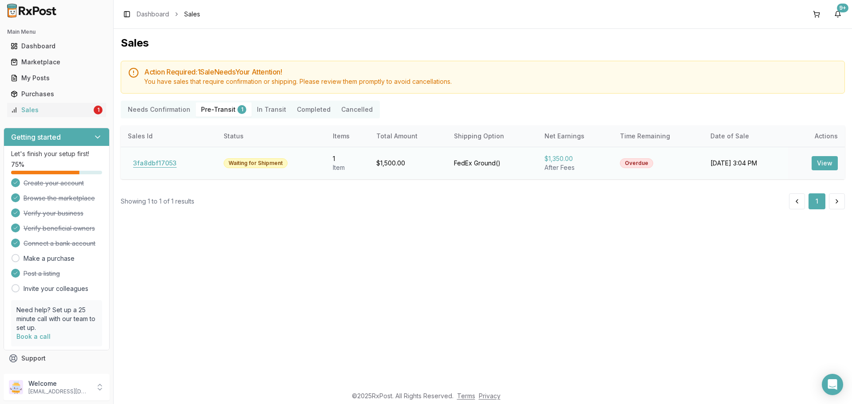
click at [150, 170] on button "3fa8dbf17053" at bounding box center [155, 163] width 54 height 14
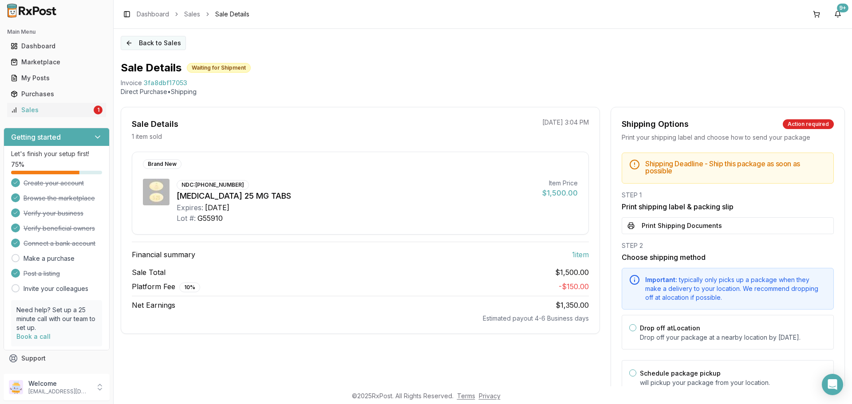
click at [146, 40] on button "Back to Sales" at bounding box center [153, 43] width 65 height 14
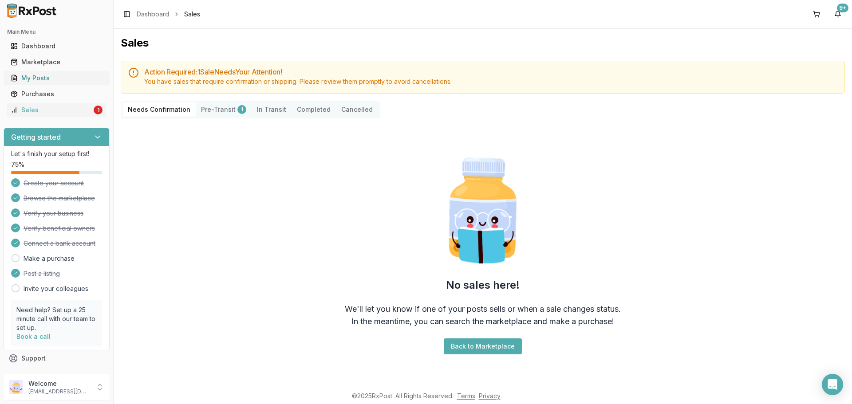
click at [83, 77] on div "My Posts" at bounding box center [57, 78] width 92 height 9
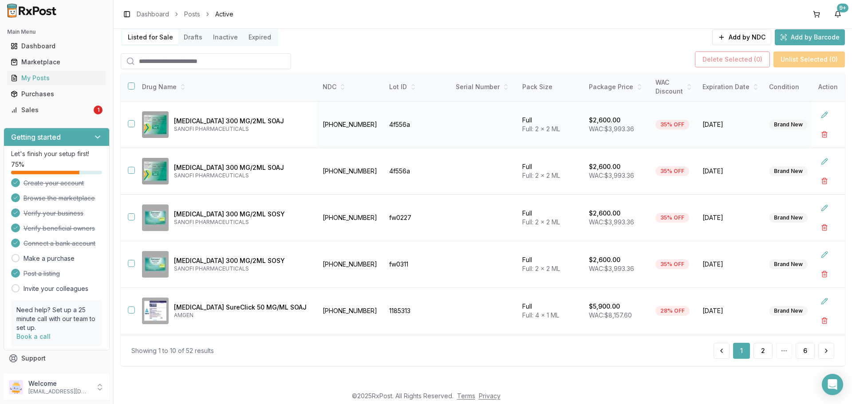
scroll to position [64, 0]
click at [759, 346] on button "2" at bounding box center [762, 350] width 19 height 16
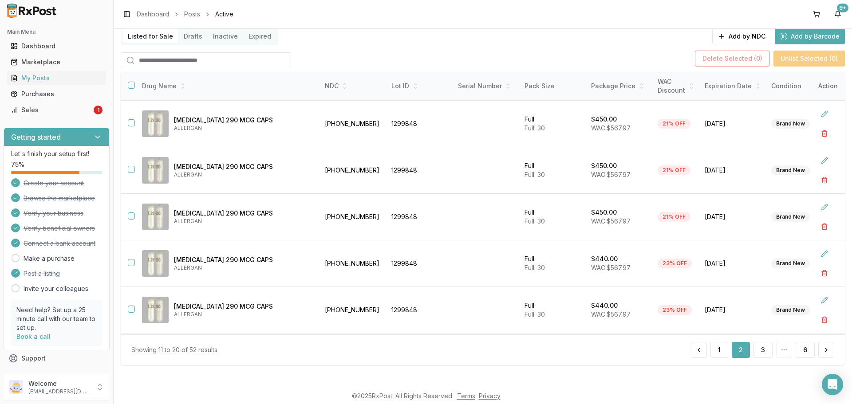
scroll to position [235, 0]
click at [47, 394] on p "nycdiscountpharma2@gmail.com" at bounding box center [59, 391] width 62 height 7
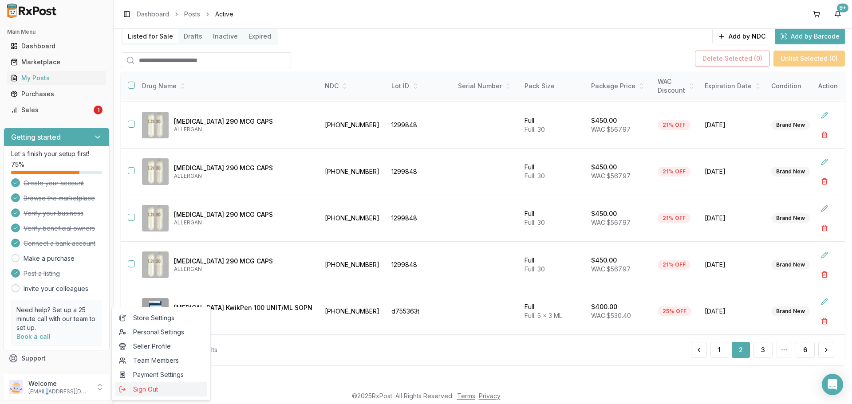
click at [148, 386] on span "Sign Out" at bounding box center [161, 389] width 84 height 9
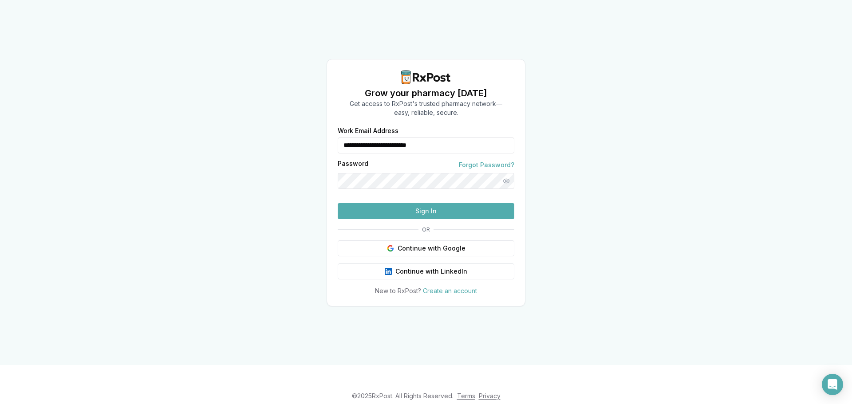
drag, startPoint x: 495, startPoint y: 131, endPoint x: 255, endPoint y: 138, distance: 240.1
click at [265, 137] on div "**********" at bounding box center [426, 182] width 852 height 365
type input "**********"
click at [403, 219] on button "Sign In" at bounding box center [426, 211] width 177 height 16
